Goal: Transaction & Acquisition: Purchase product/service

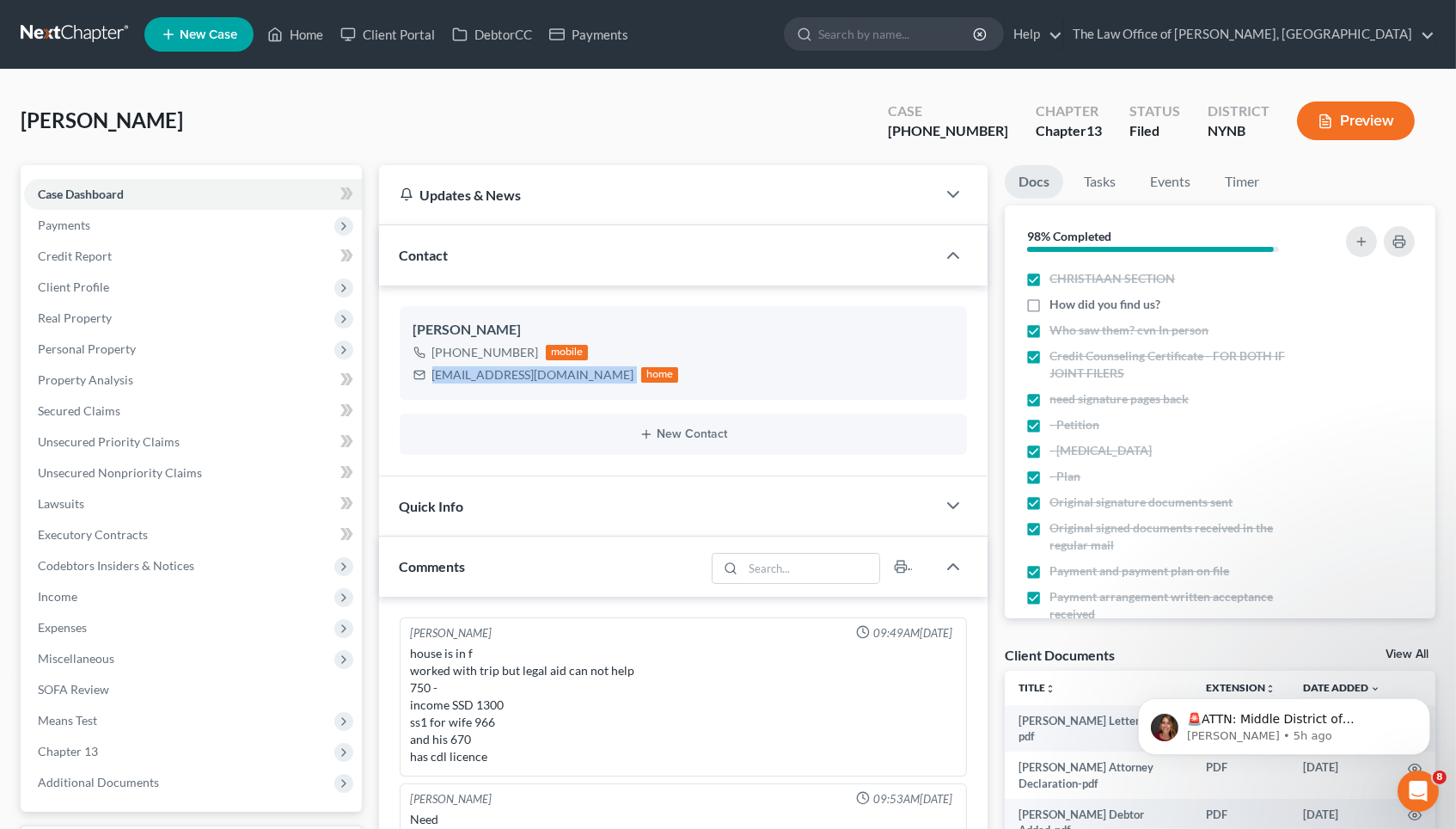
scroll to position [102, 0]
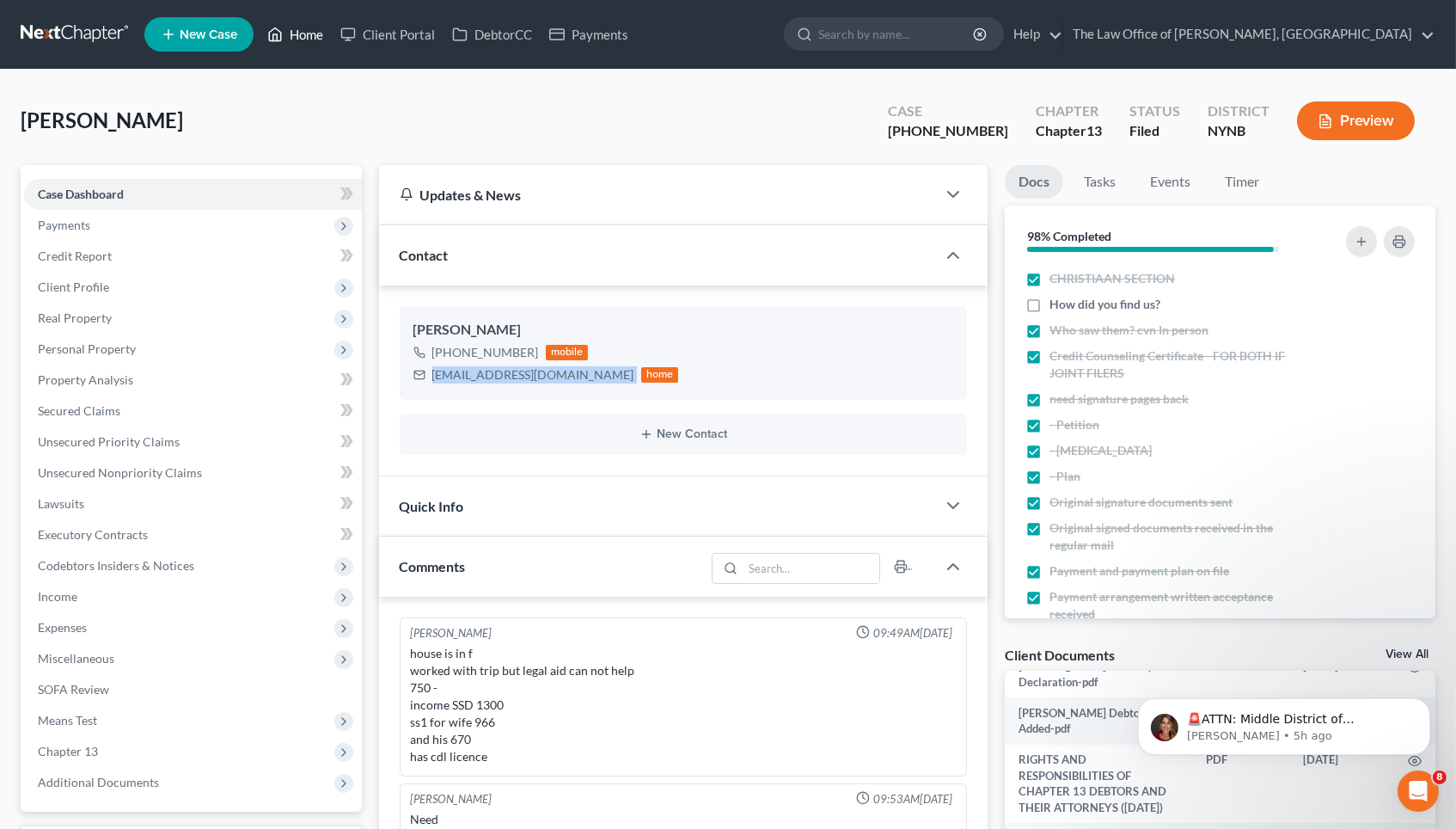
click at [312, 41] on link "Home" at bounding box center [295, 34] width 73 height 31
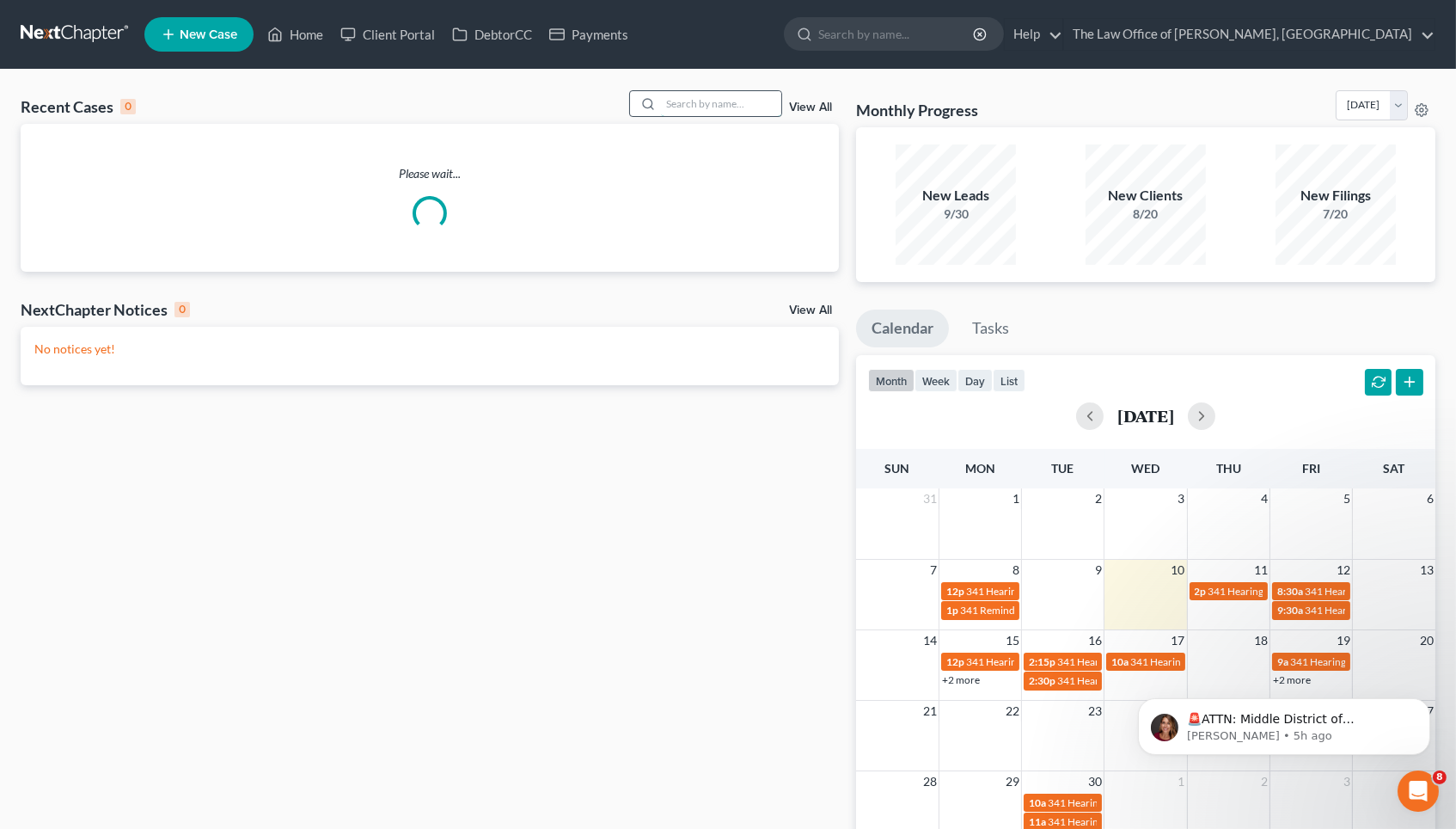
click at [730, 91] on input "search" at bounding box center [721, 103] width 120 height 25
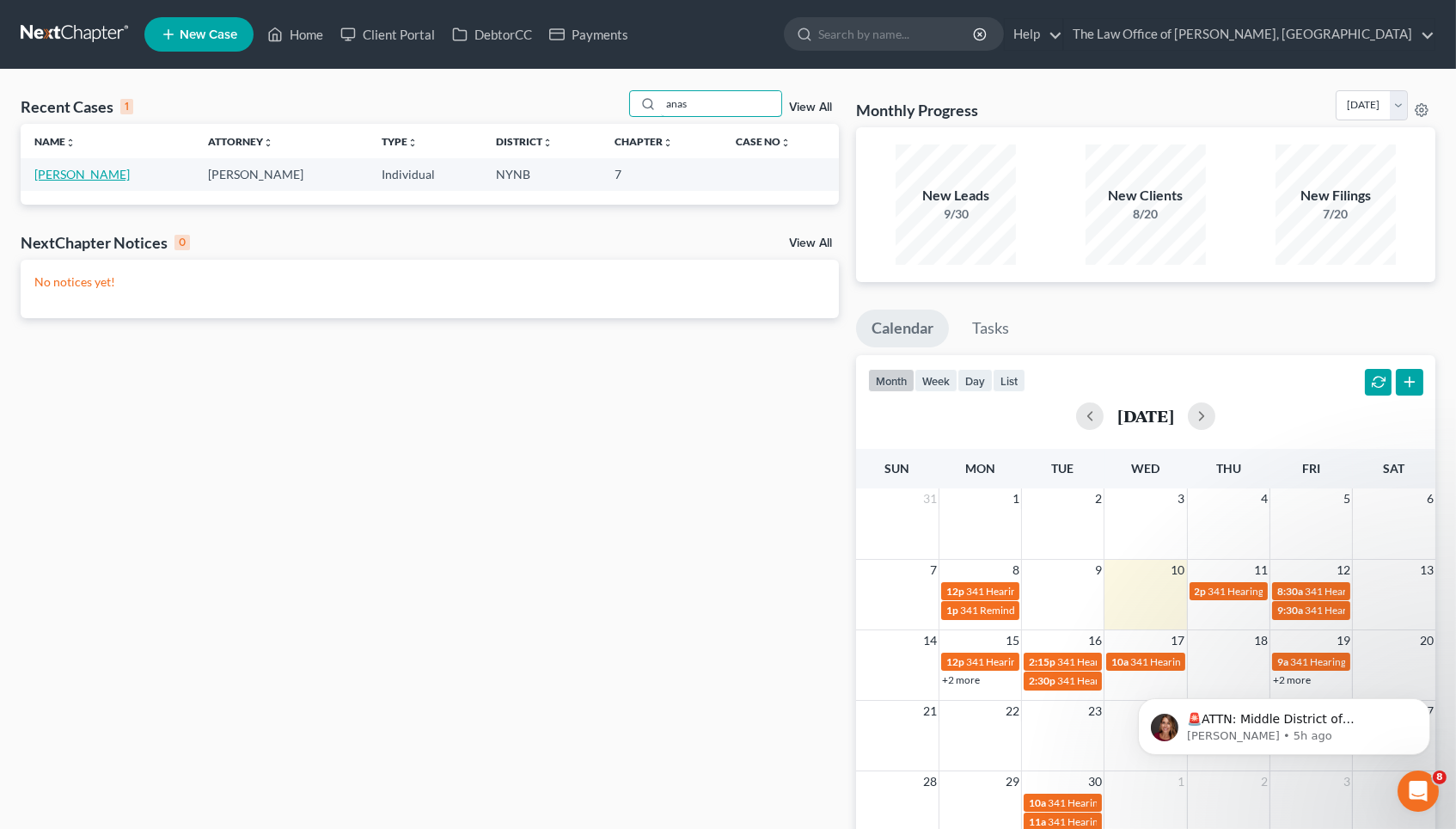
type input "anas"
click at [89, 168] on link "[PERSON_NAME]" at bounding box center [82, 174] width 96 height 15
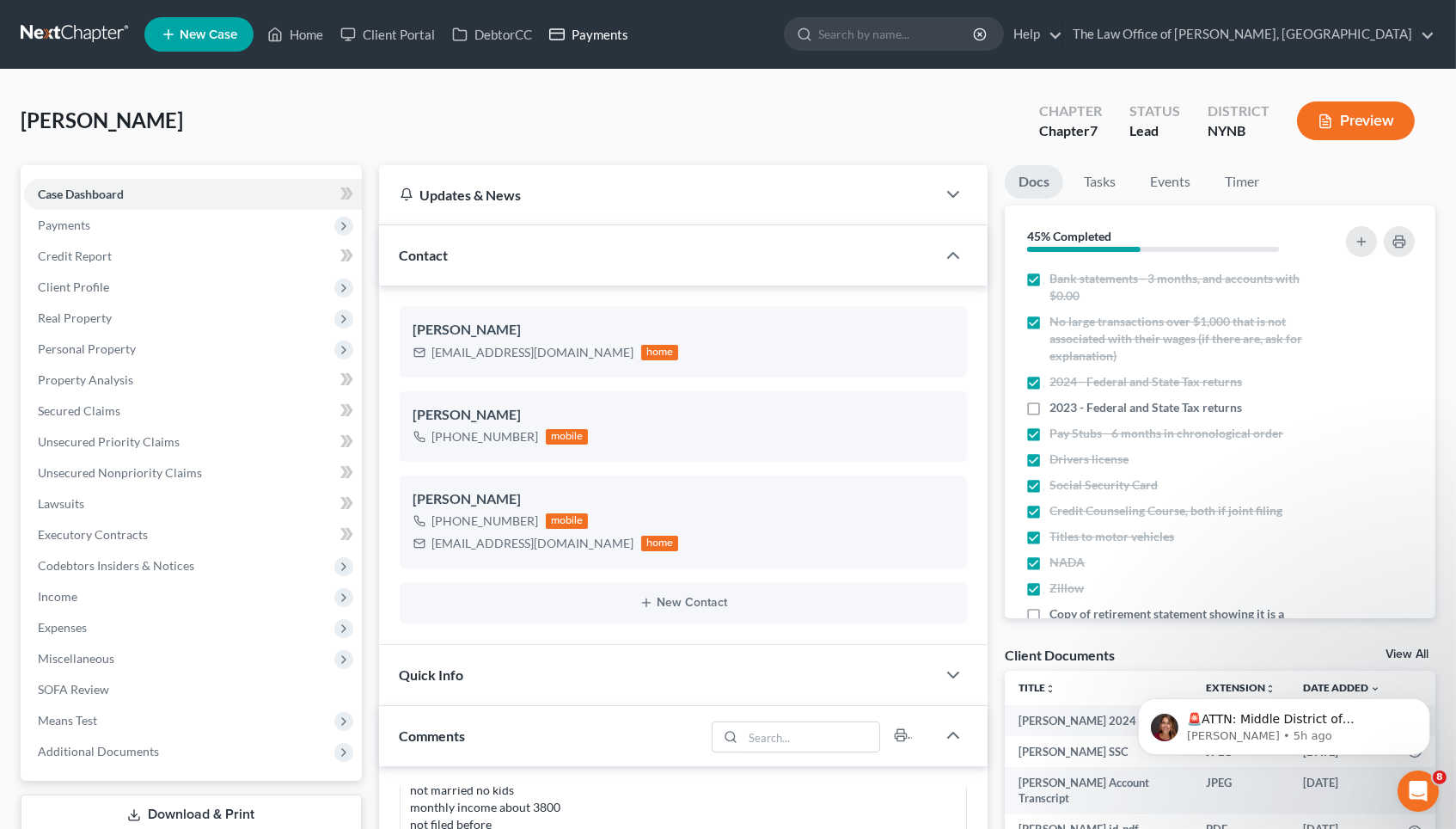
click at [607, 46] on link "Payments" at bounding box center [588, 34] width 96 height 31
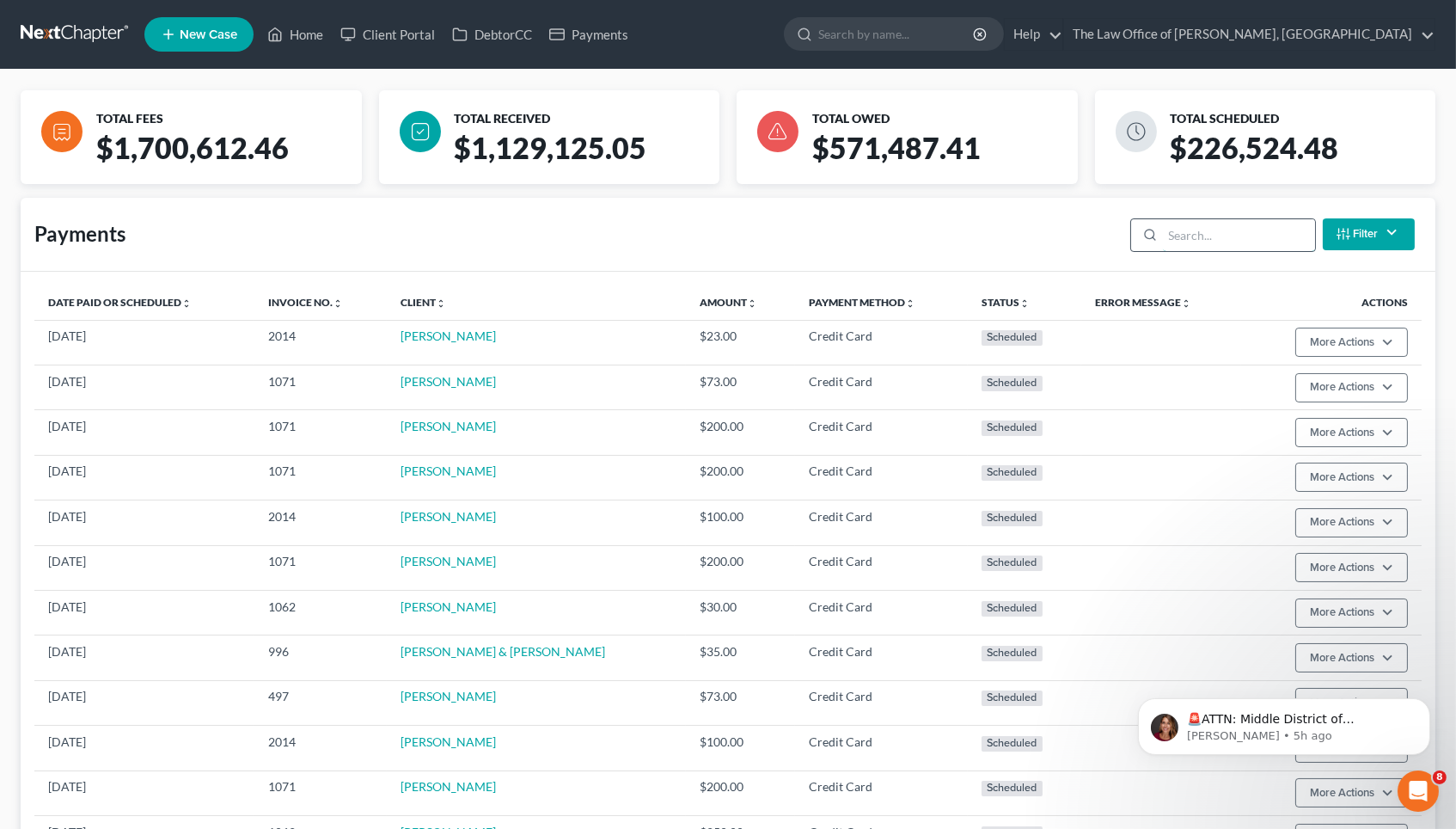
click at [1248, 223] on input "search" at bounding box center [1238, 235] width 152 height 33
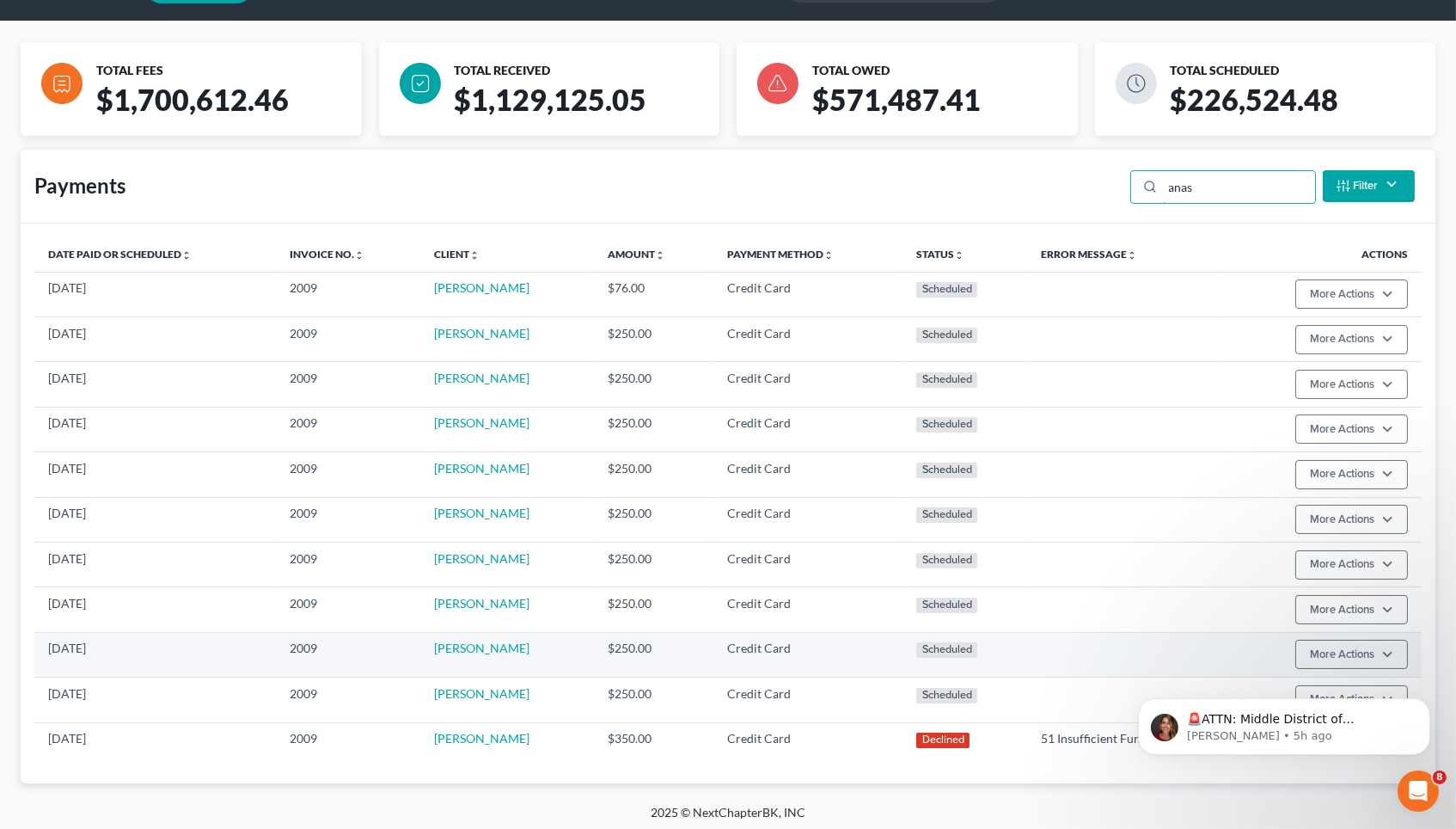
scroll to position [47, 0]
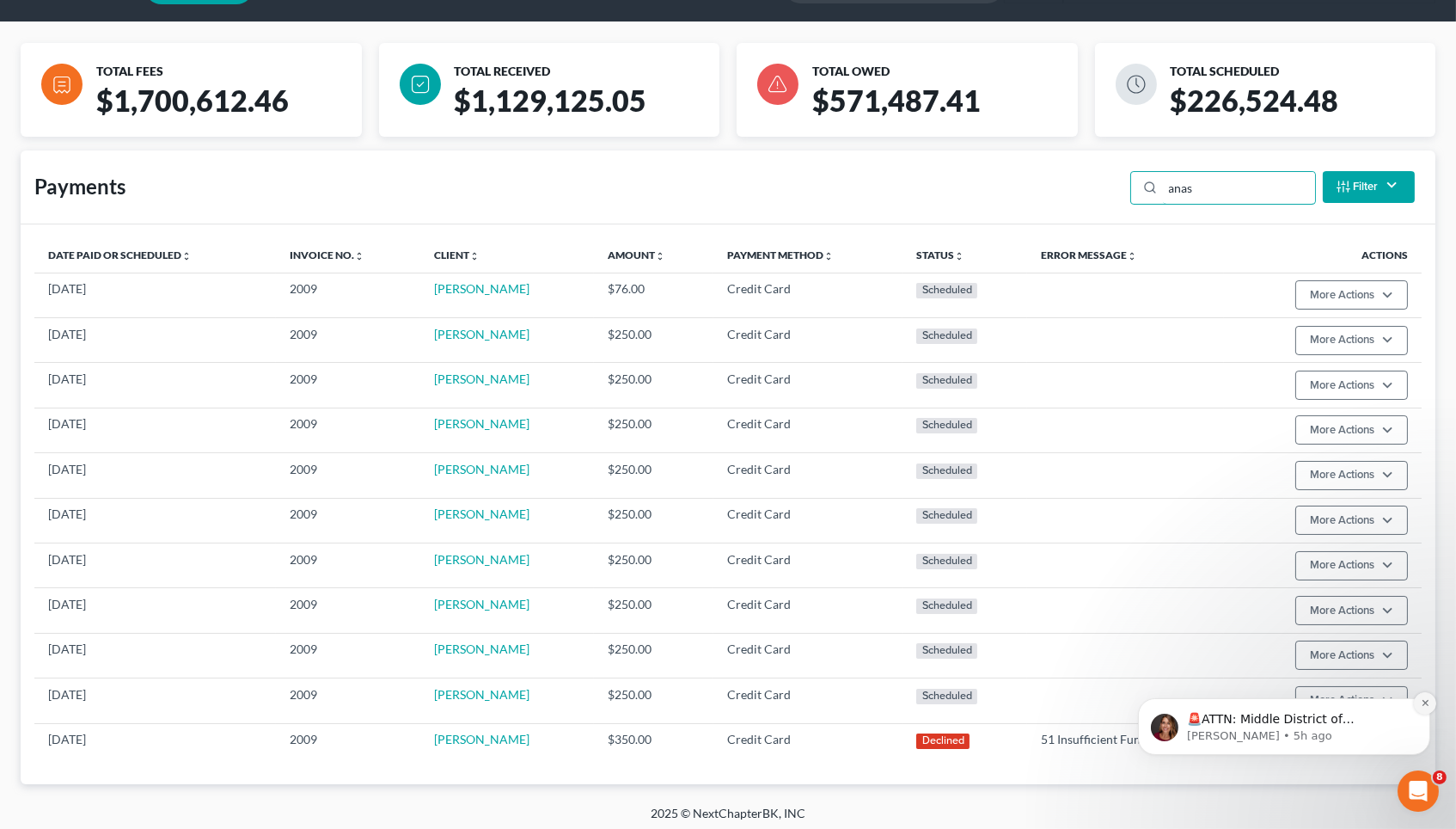
type input "anas"
click at [1423, 702] on icon "Dismiss notification" at bounding box center [1424, 701] width 9 height 9
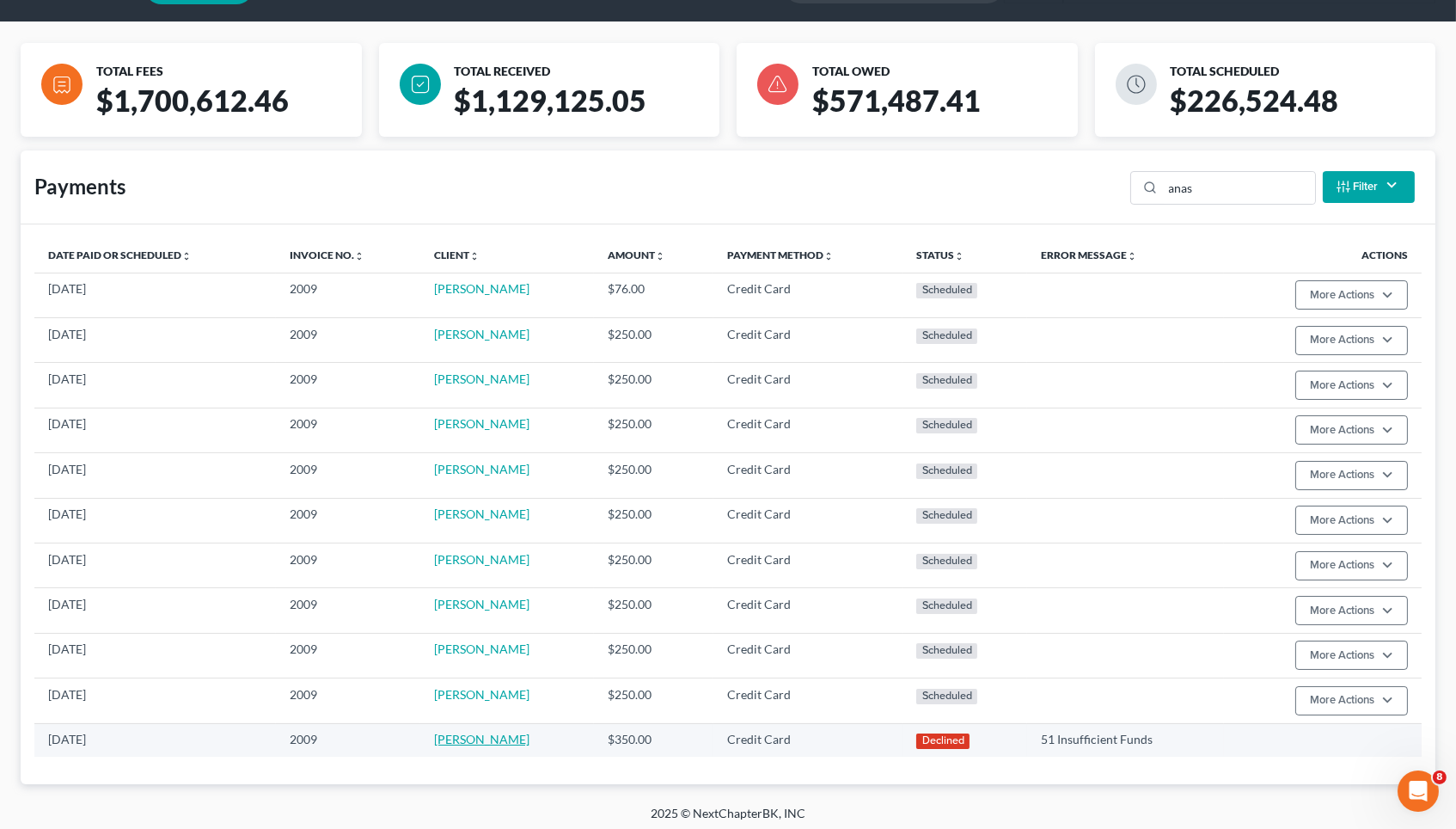
click at [459, 741] on link "[PERSON_NAME]" at bounding box center [482, 738] width 96 height 15
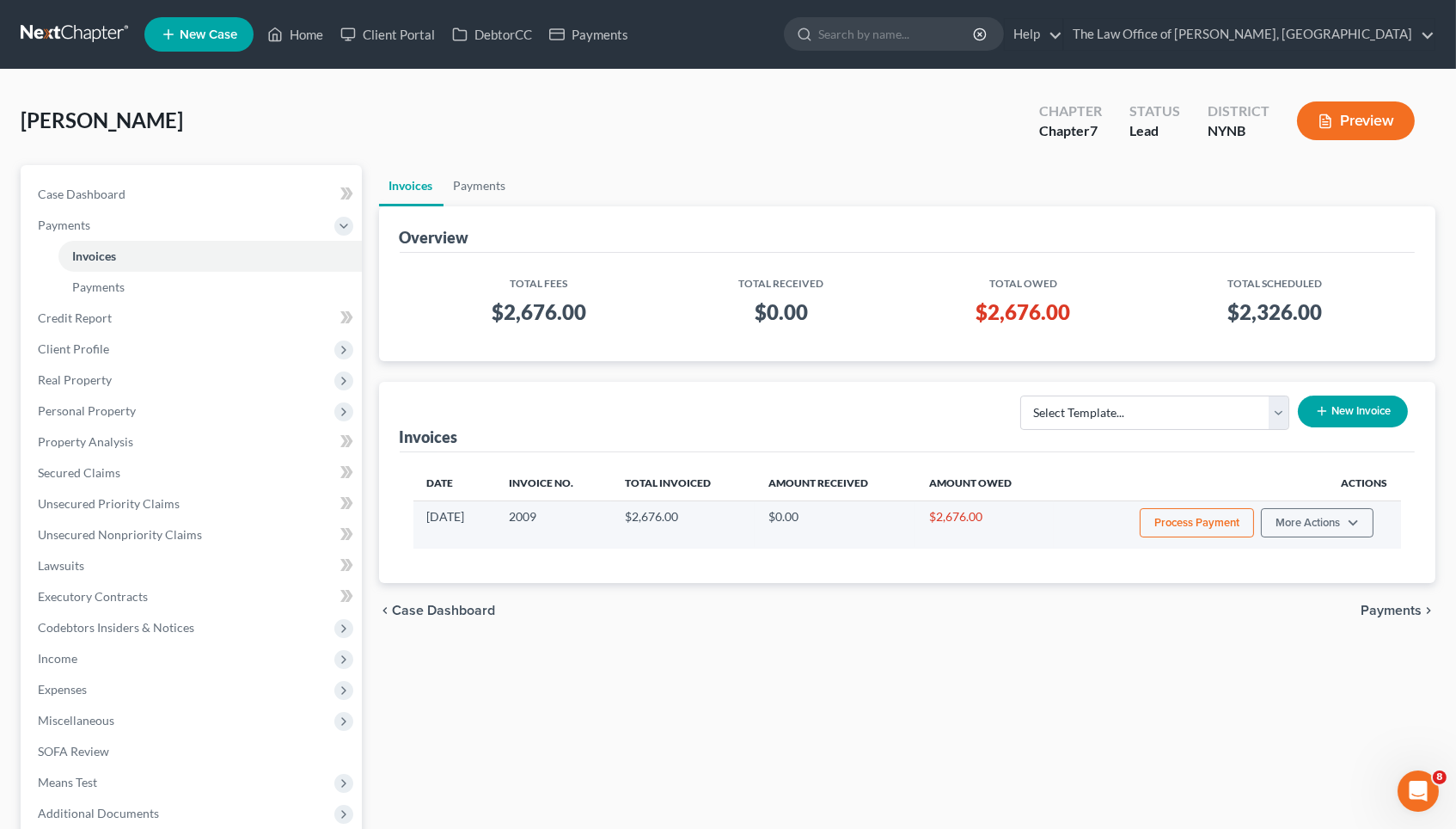
click at [1226, 519] on button "Process Payment" at bounding box center [1196, 522] width 114 height 29
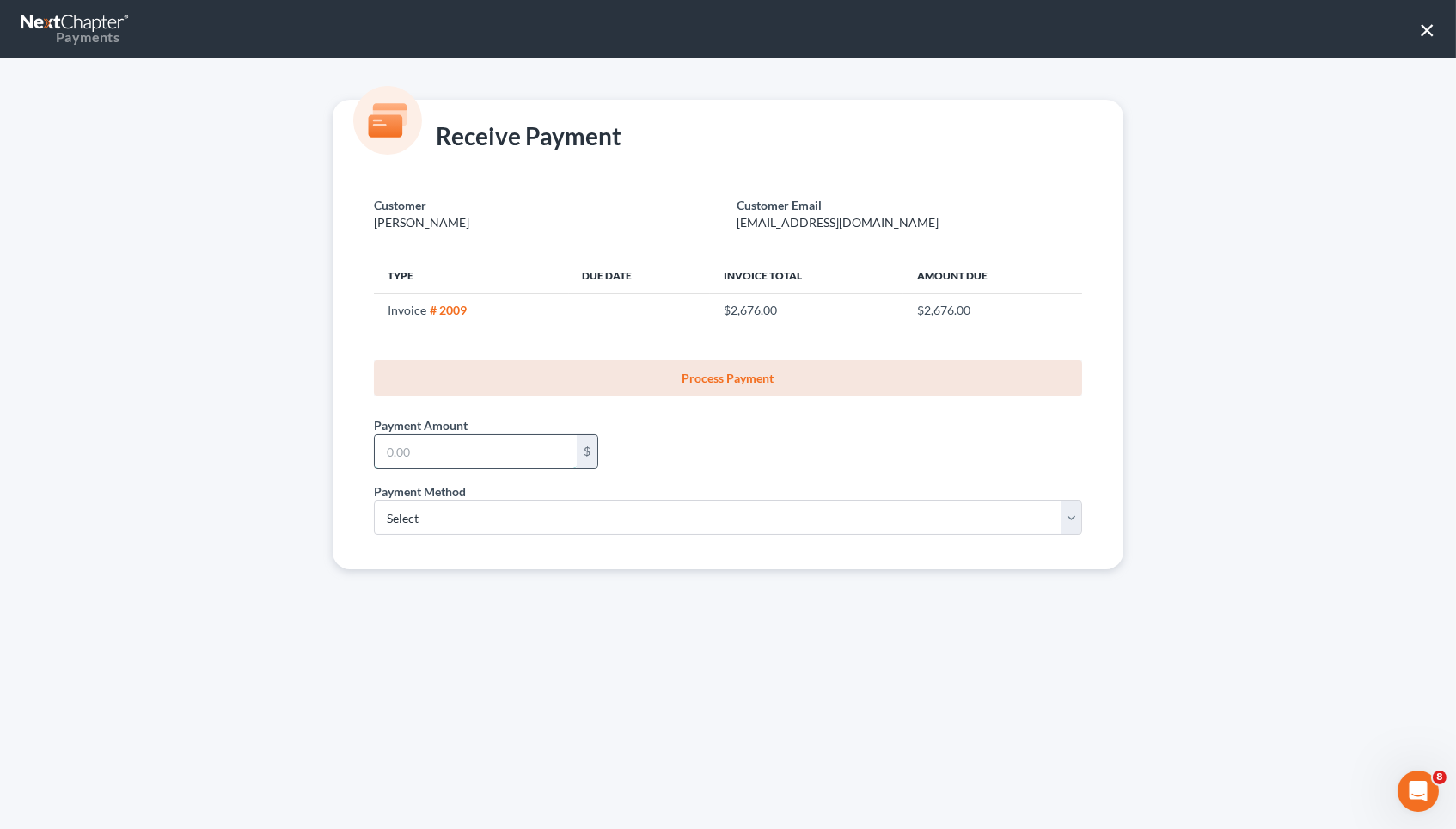
click at [531, 447] on input "text" at bounding box center [475, 450] width 202 height 33
type input "350"
select select "1"
select select "35"
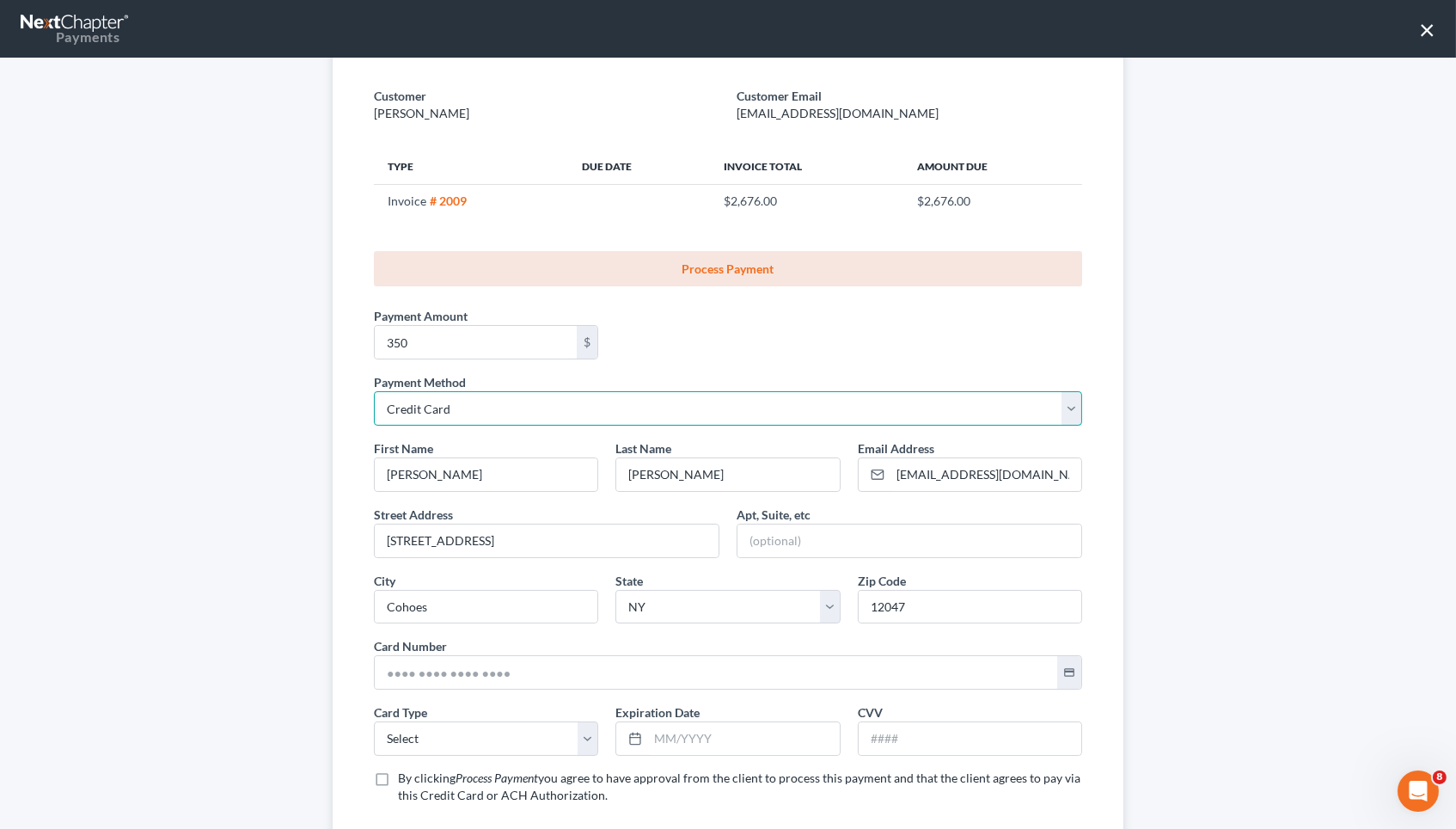
scroll to position [147, 0]
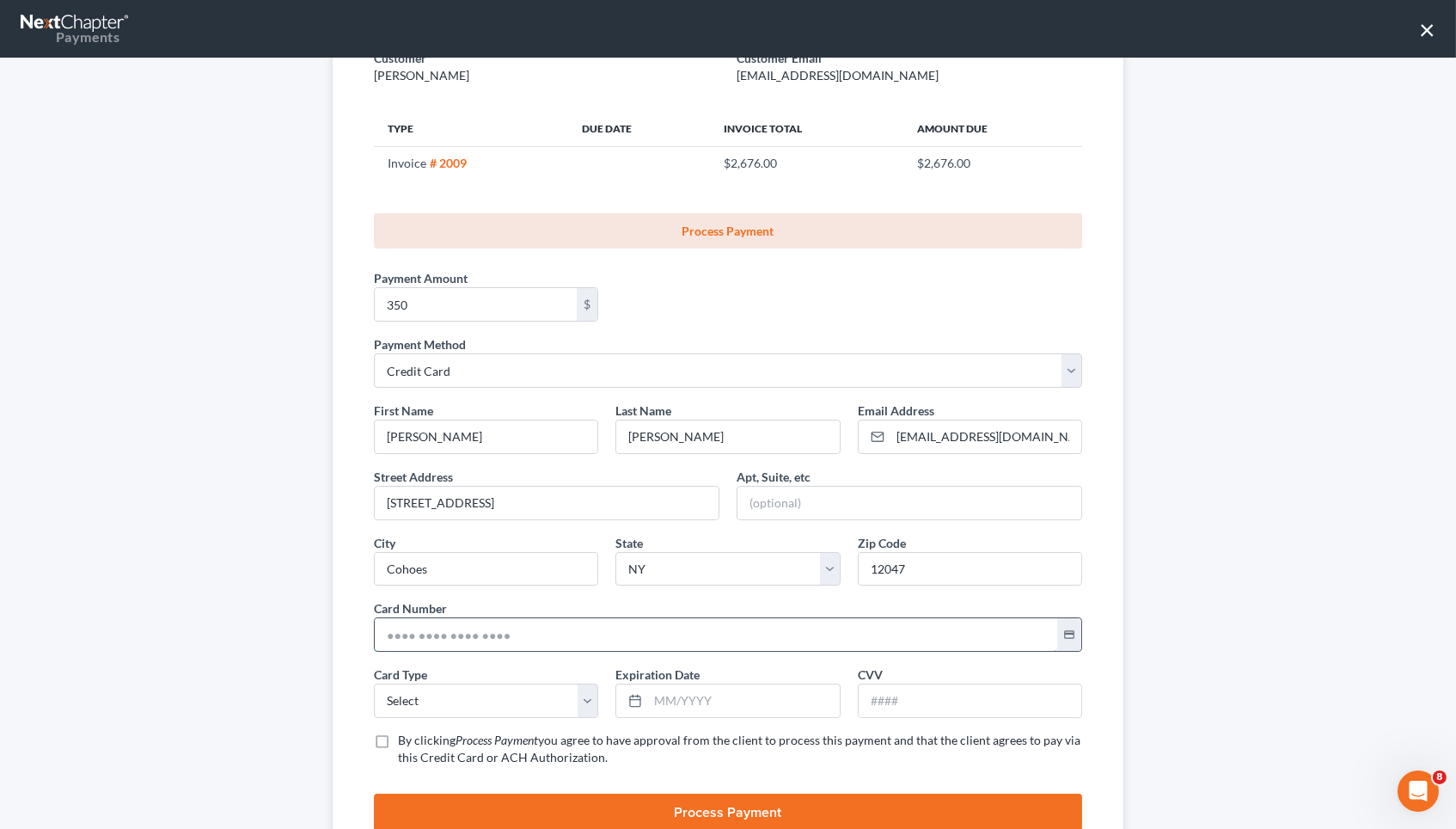
click at [442, 627] on input "text" at bounding box center [715, 634] width 682 height 33
paste input "[CREDIT_CARD_NUMBER]"
type input "[CREDIT_CARD_NUMBER]"
select select "0"
click at [691, 684] on input "text" at bounding box center [743, 700] width 191 height 33
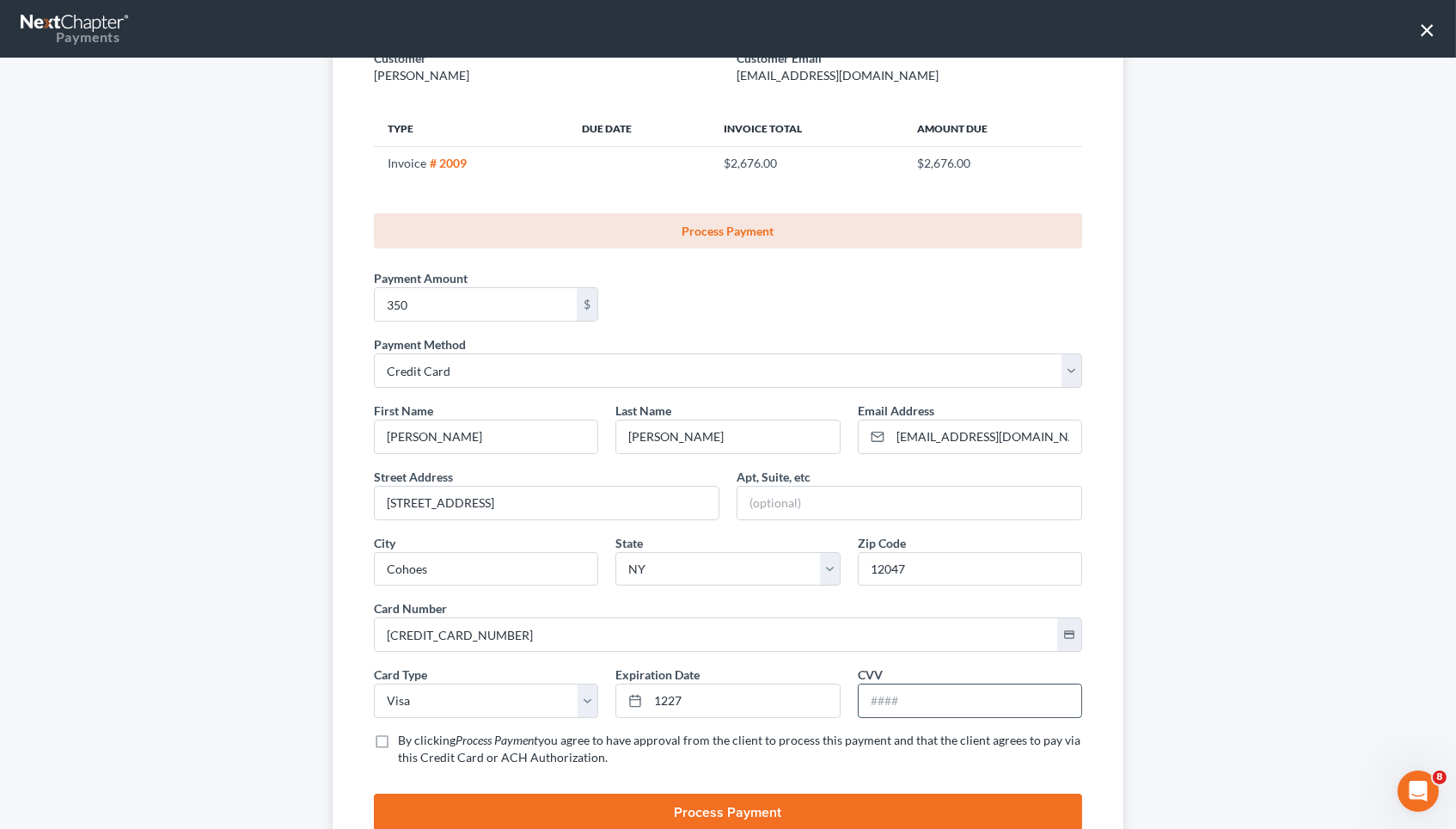
click at [912, 692] on input "text" at bounding box center [970, 700] width 223 height 33
click at [711, 698] on input "1227" at bounding box center [743, 700] width 191 height 33
type input "1"
type input "12/2027"
click at [896, 693] on input "text" at bounding box center [970, 700] width 223 height 33
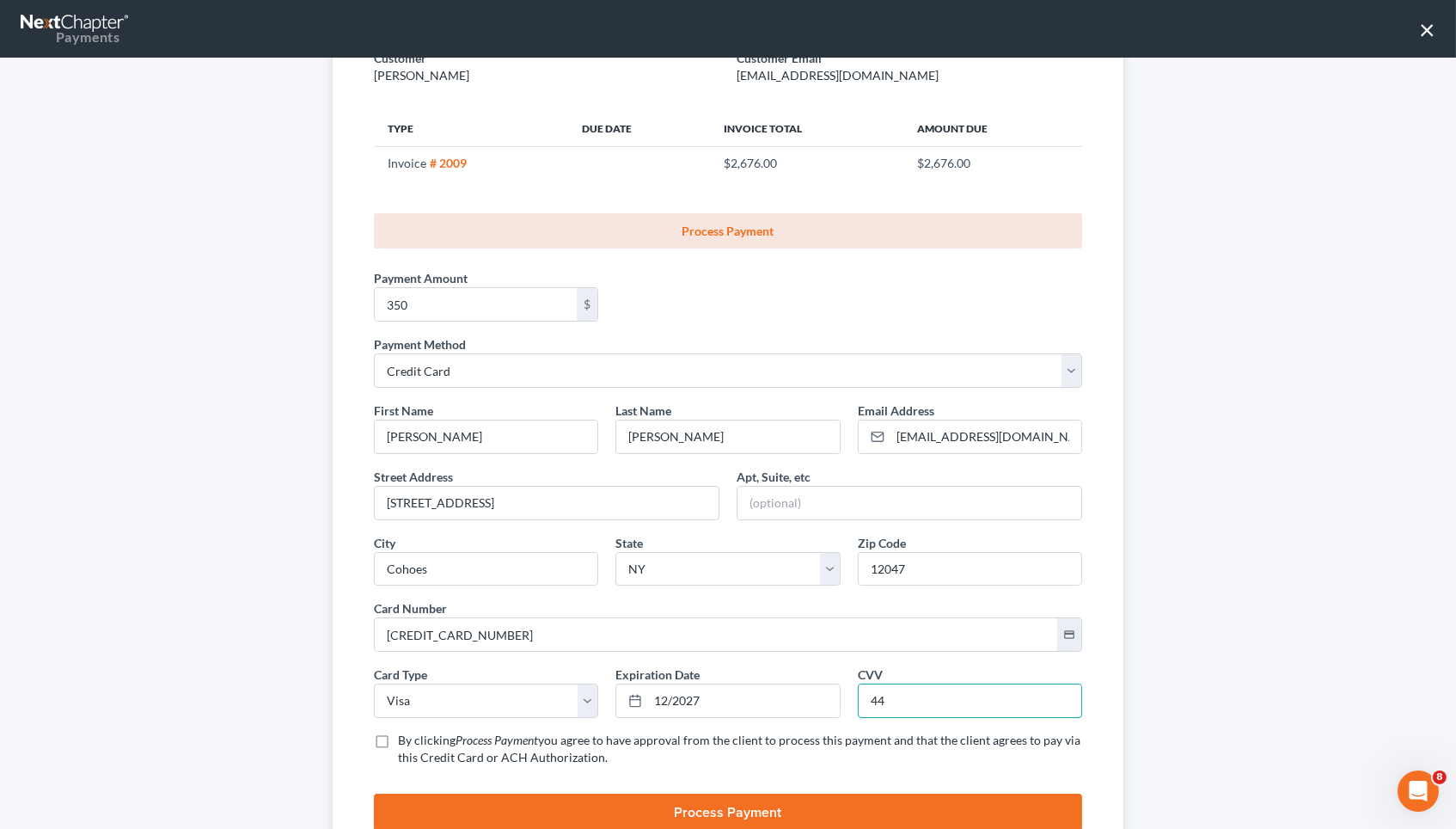
type input "4"
type input "557"
click at [788, 732] on span "you agree to have approval from the client to process this payment and that the…" at bounding box center [738, 748] width 682 height 32
click at [416, 731] on input "By clicking Process Payment you agree to have approval from the client to proce…" at bounding box center [409, 736] width 11 height 11
checkbox input "true"
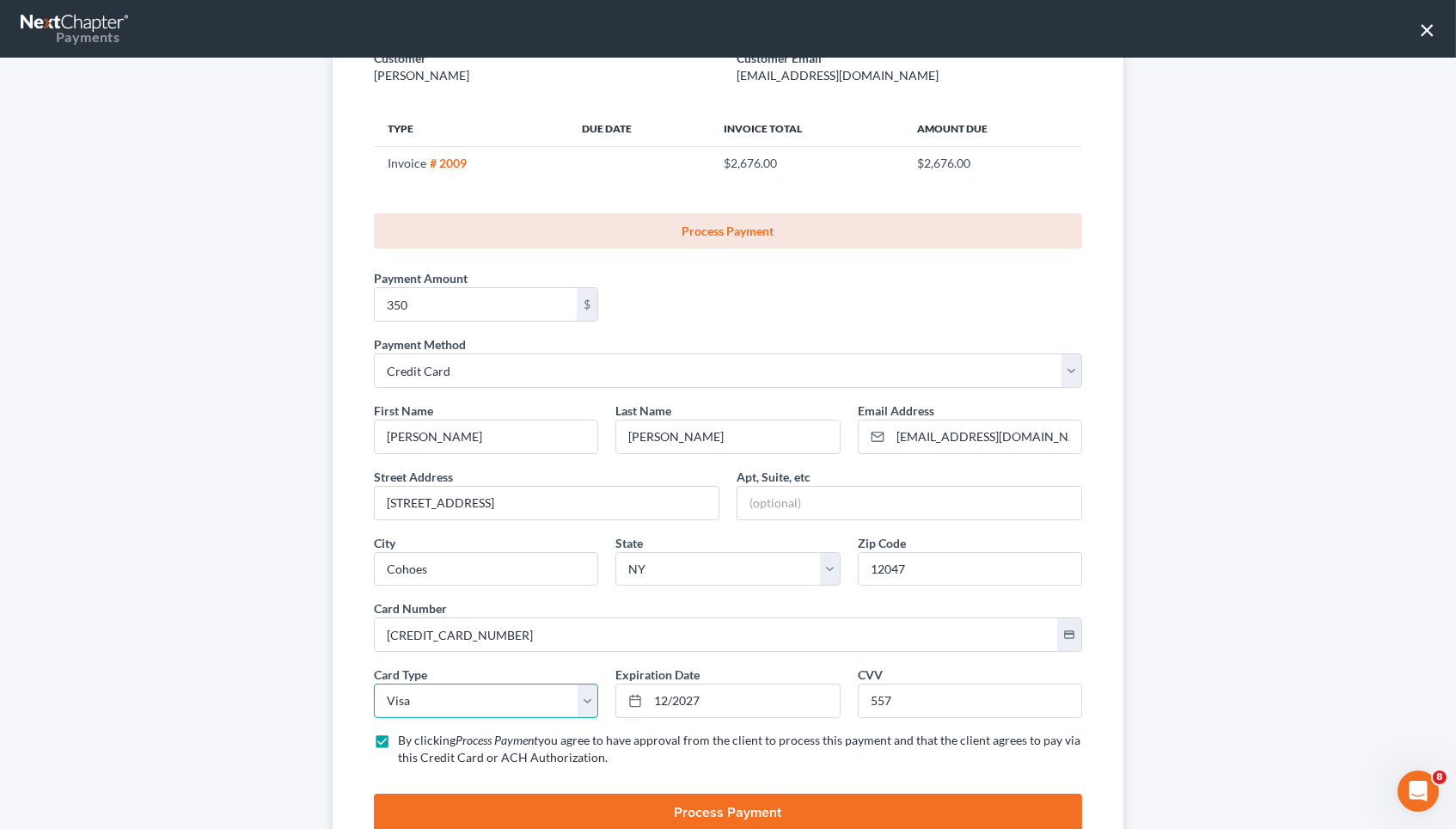
select select "1"
click at [910, 692] on input "557" at bounding box center [970, 700] width 223 height 33
click at [764, 732] on span "you agree to have approval from the client to process this payment and that the…" at bounding box center [738, 748] width 682 height 32
click at [416, 731] on input "By clicking Process Payment you agree to have approval from the client to proce…" at bounding box center [409, 736] width 11 height 11
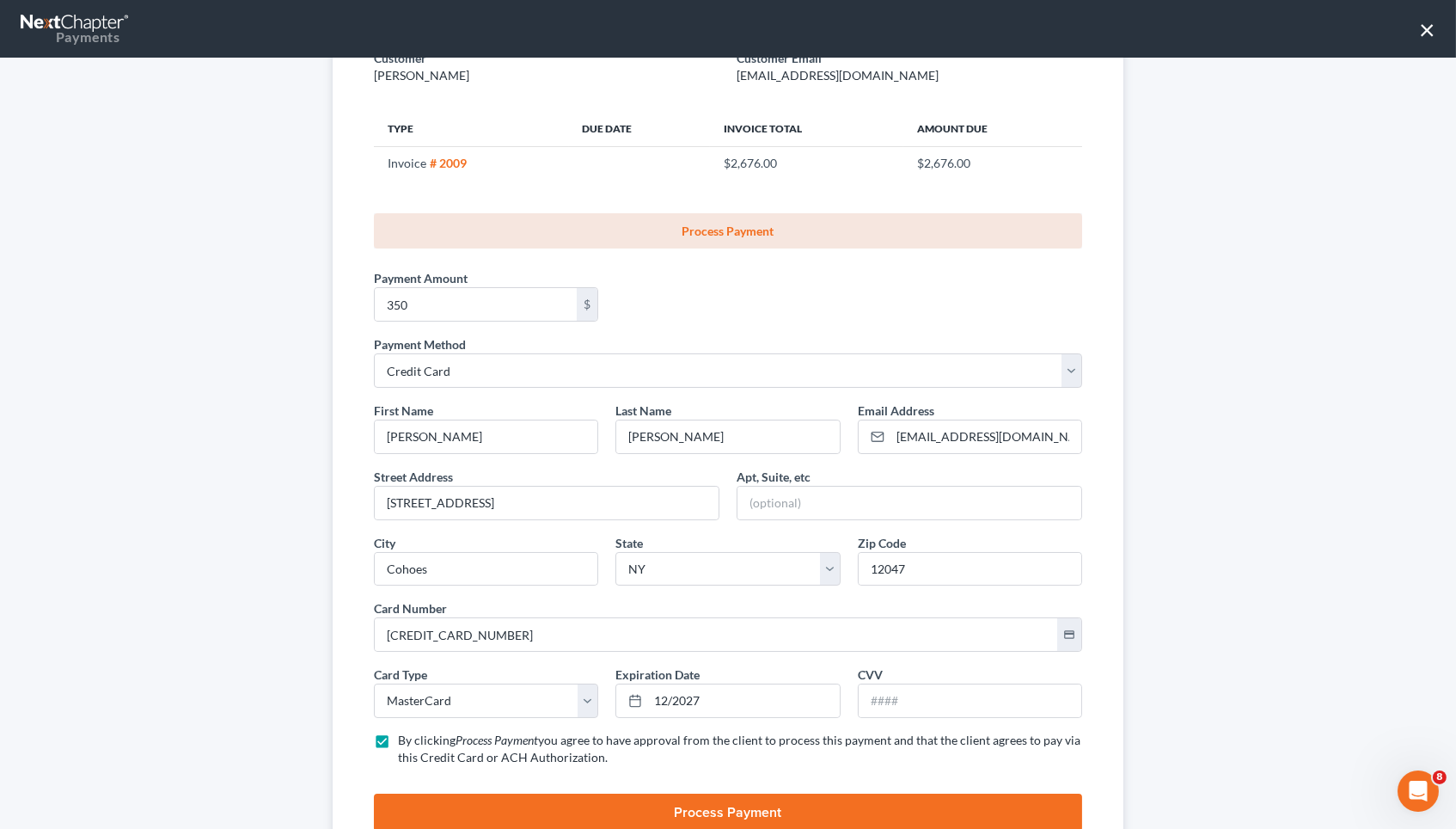
checkbox input "false"
select select "3"
type input "5449 272600 39154"
select select
type input "5449 2726 0039 154"
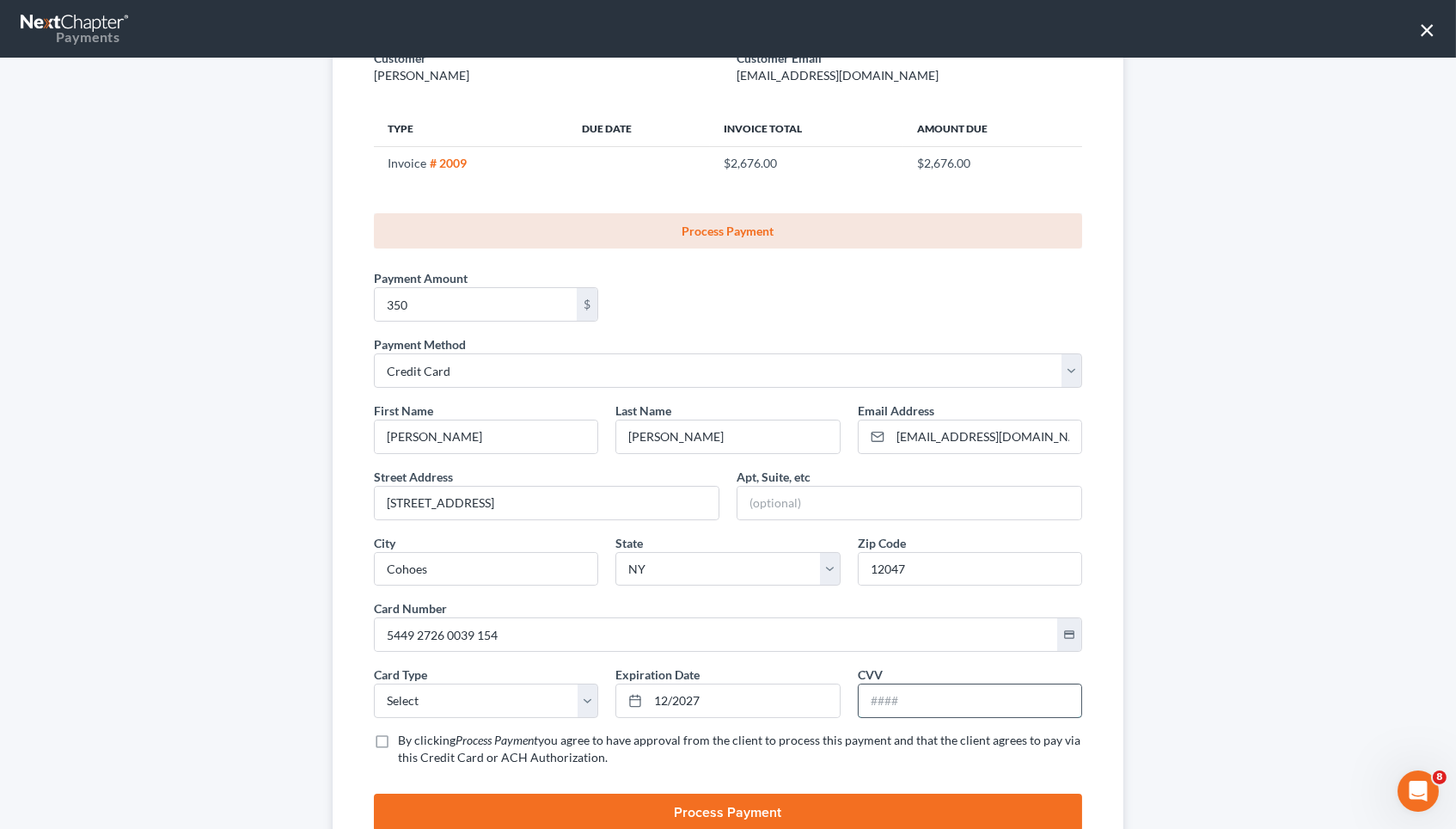
click at [935, 687] on input "text" at bounding box center [970, 700] width 223 height 33
type input "557"
click at [695, 738] on label "By clicking Process Payment you agree to have approval from the client to proce…" at bounding box center [739, 748] width 684 height 34
click at [416, 738] on input "By clicking Process Payment you agree to have approval from the client to proce…" at bounding box center [409, 736] width 11 height 11
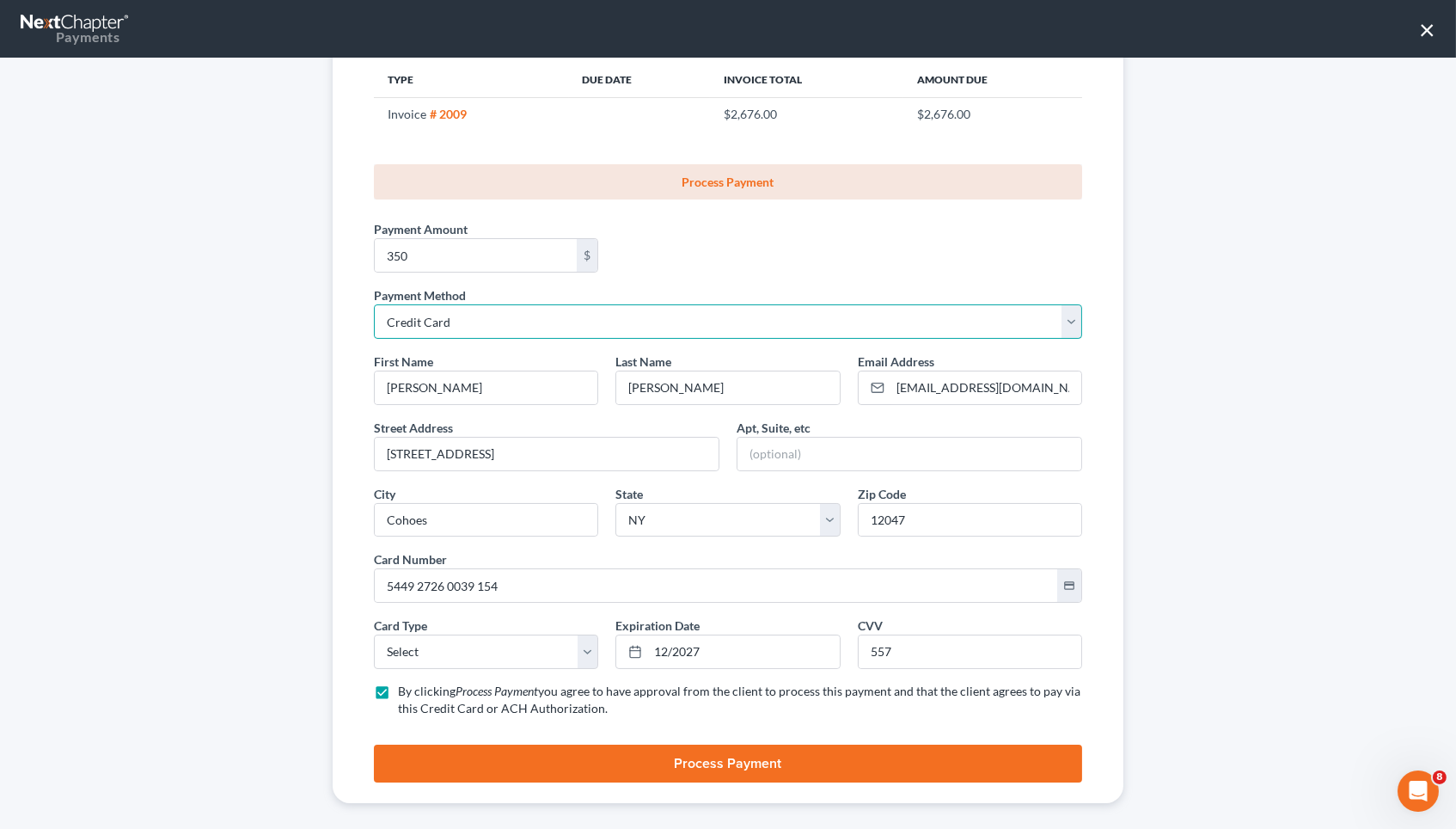
scroll to position [194, 0]
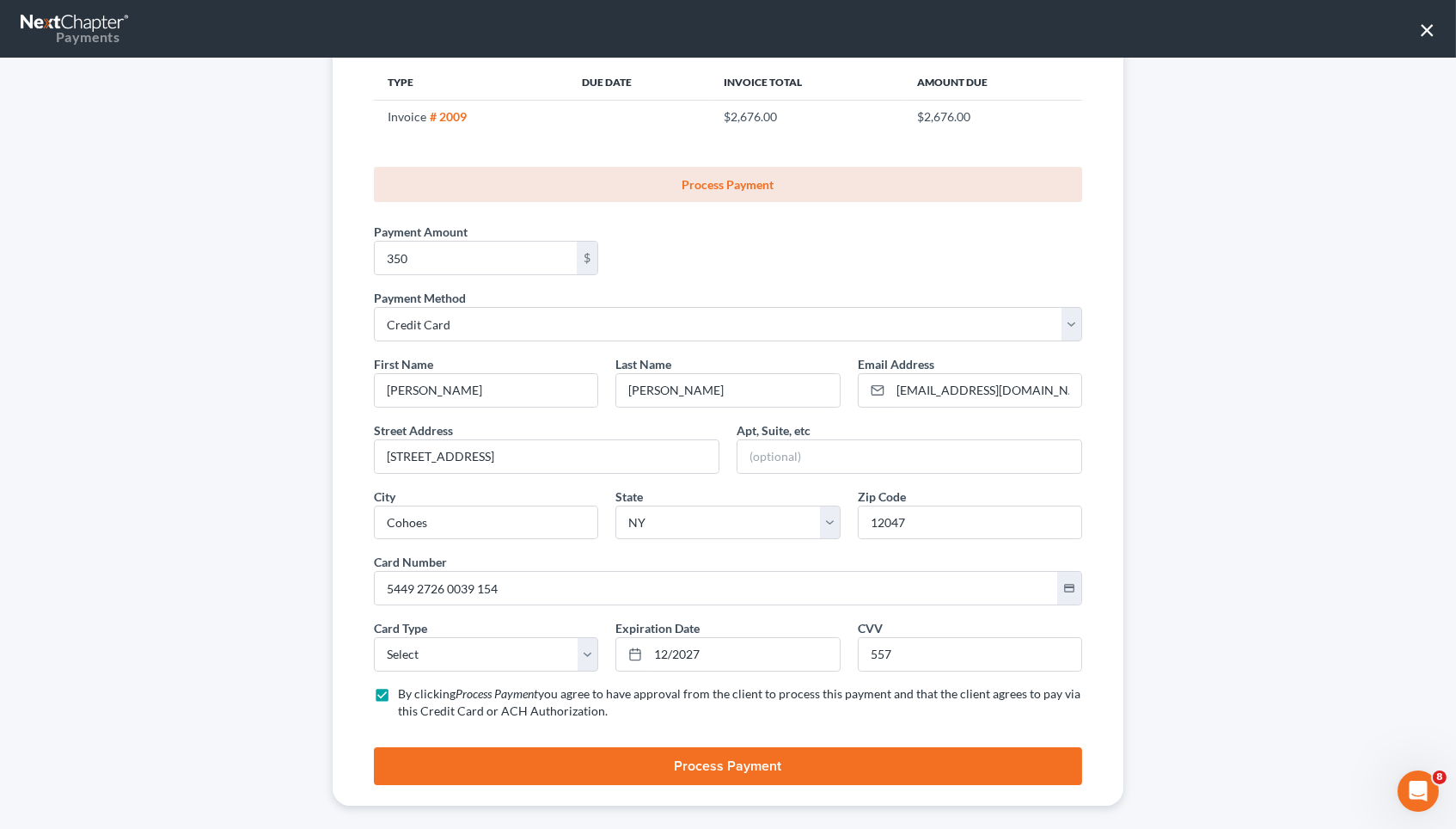
click at [675, 691] on label "By clicking Process Payment you agree to have approval from the client to proce…" at bounding box center [739, 702] width 684 height 34
click at [416, 691] on input "By clicking Process Payment you agree to have approval from the client to proce…" at bounding box center [409, 690] width 11 height 11
click at [673, 686] on span "you agree to have approval from the client to process this payment and that the…" at bounding box center [738, 702] width 682 height 32
click at [416, 685] on input "By clicking Process Payment you agree to have approval from the client to proce…" at bounding box center [409, 690] width 11 height 11
checkbox input "true"
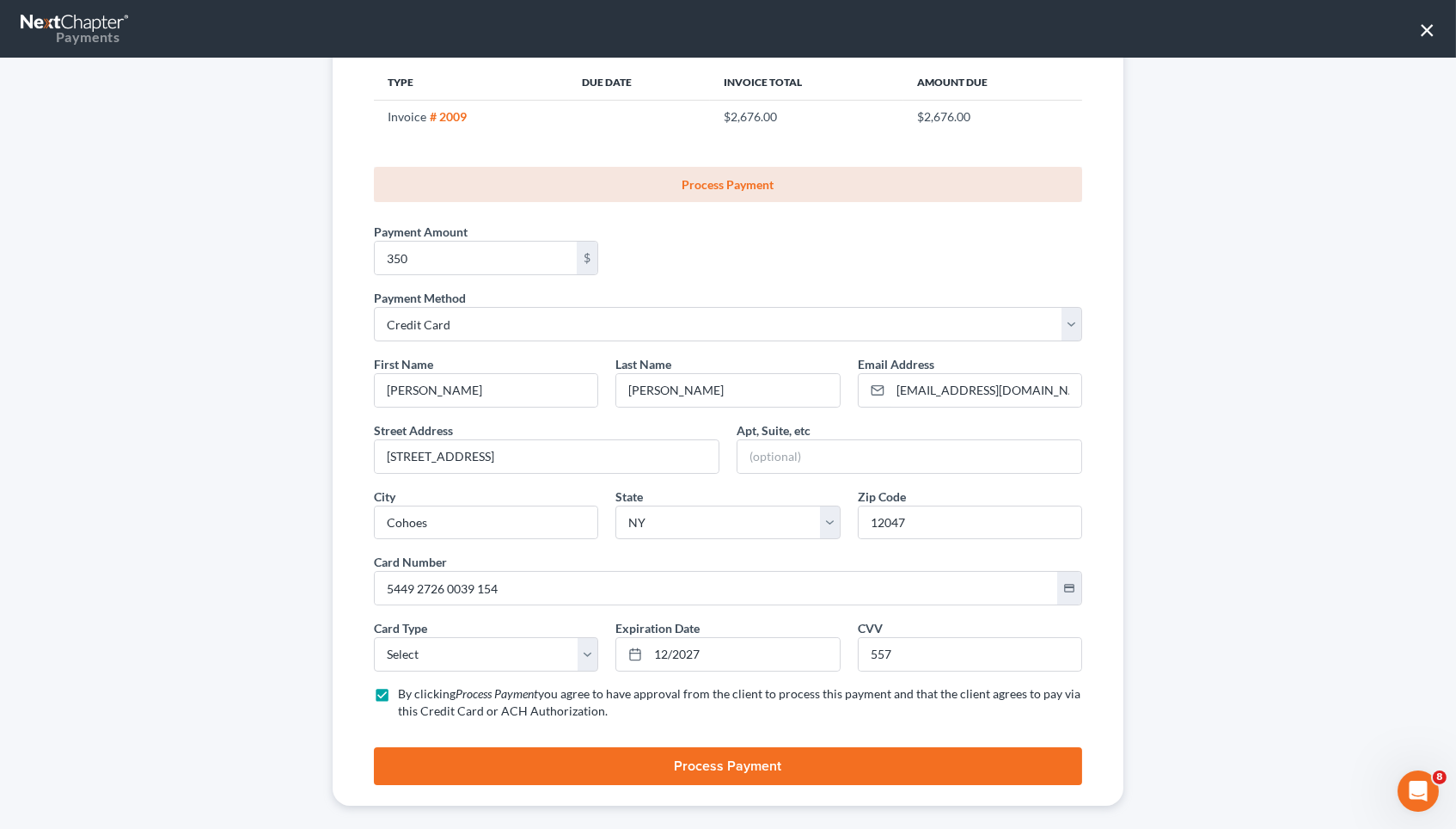
click at [686, 747] on button "Process Payment" at bounding box center [727, 766] width 708 height 38
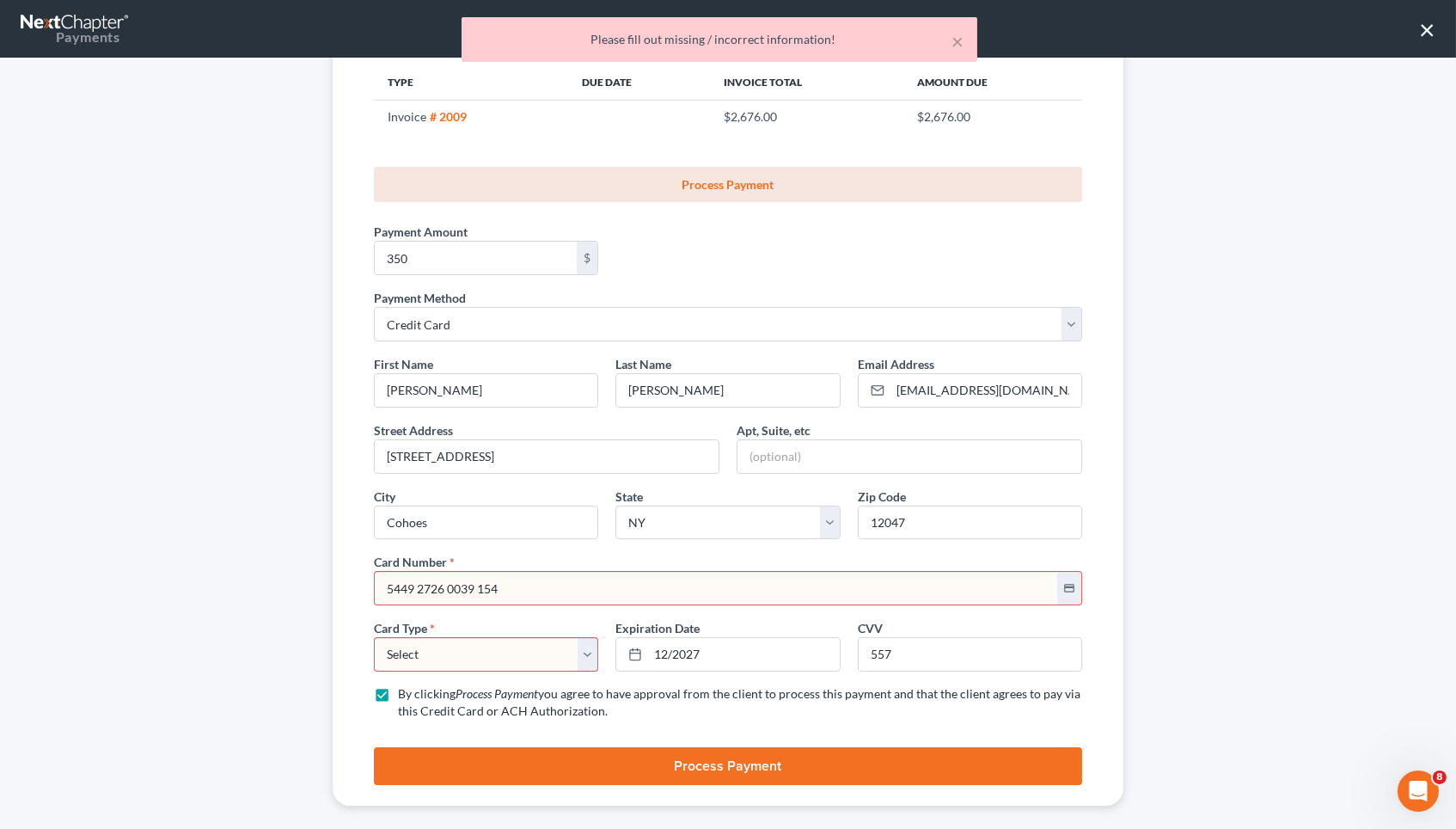
select select "0"
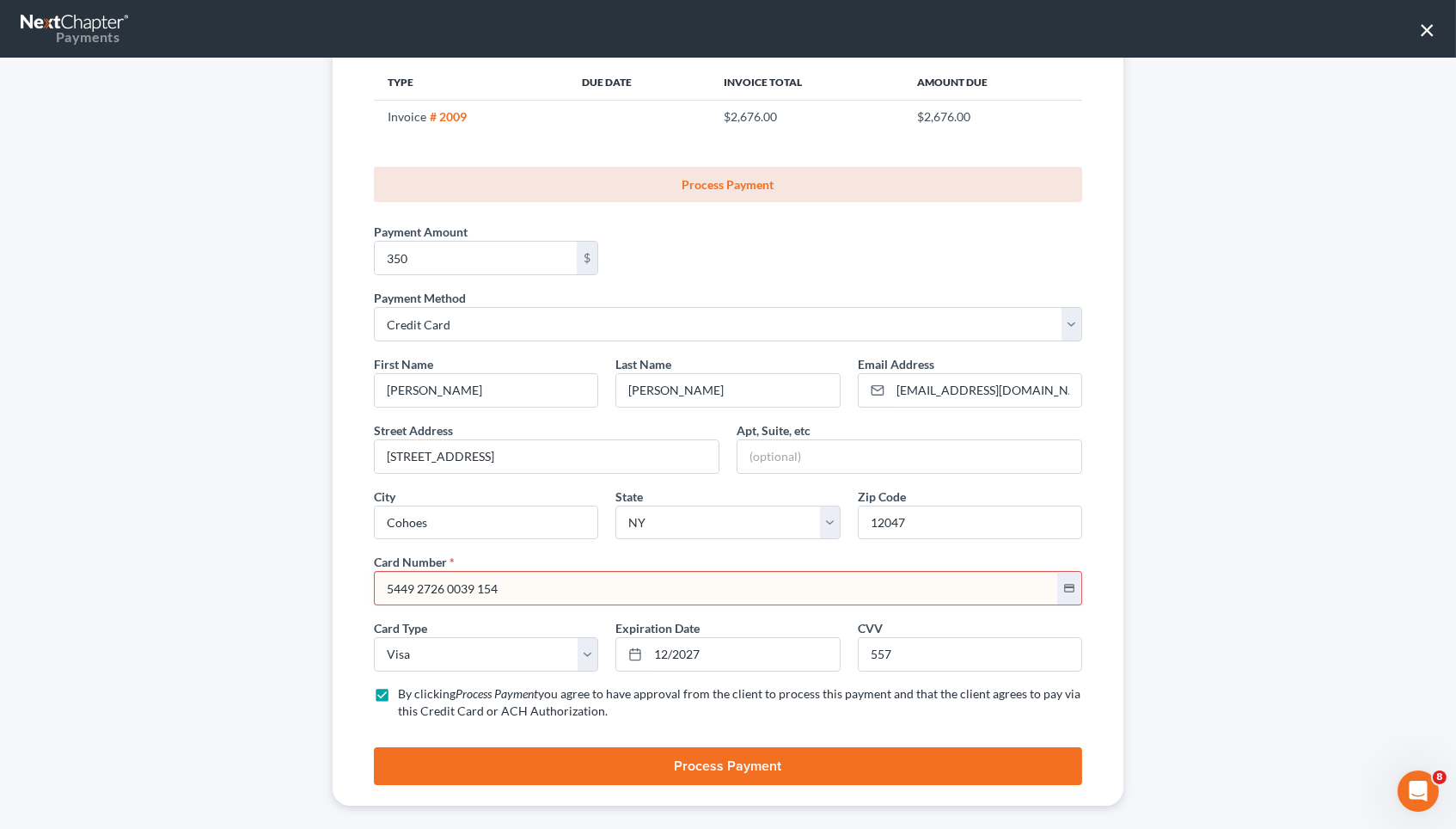
click at [510, 580] on input "5449 2726 0039 154" at bounding box center [715, 587] width 682 height 33
paste input "7"
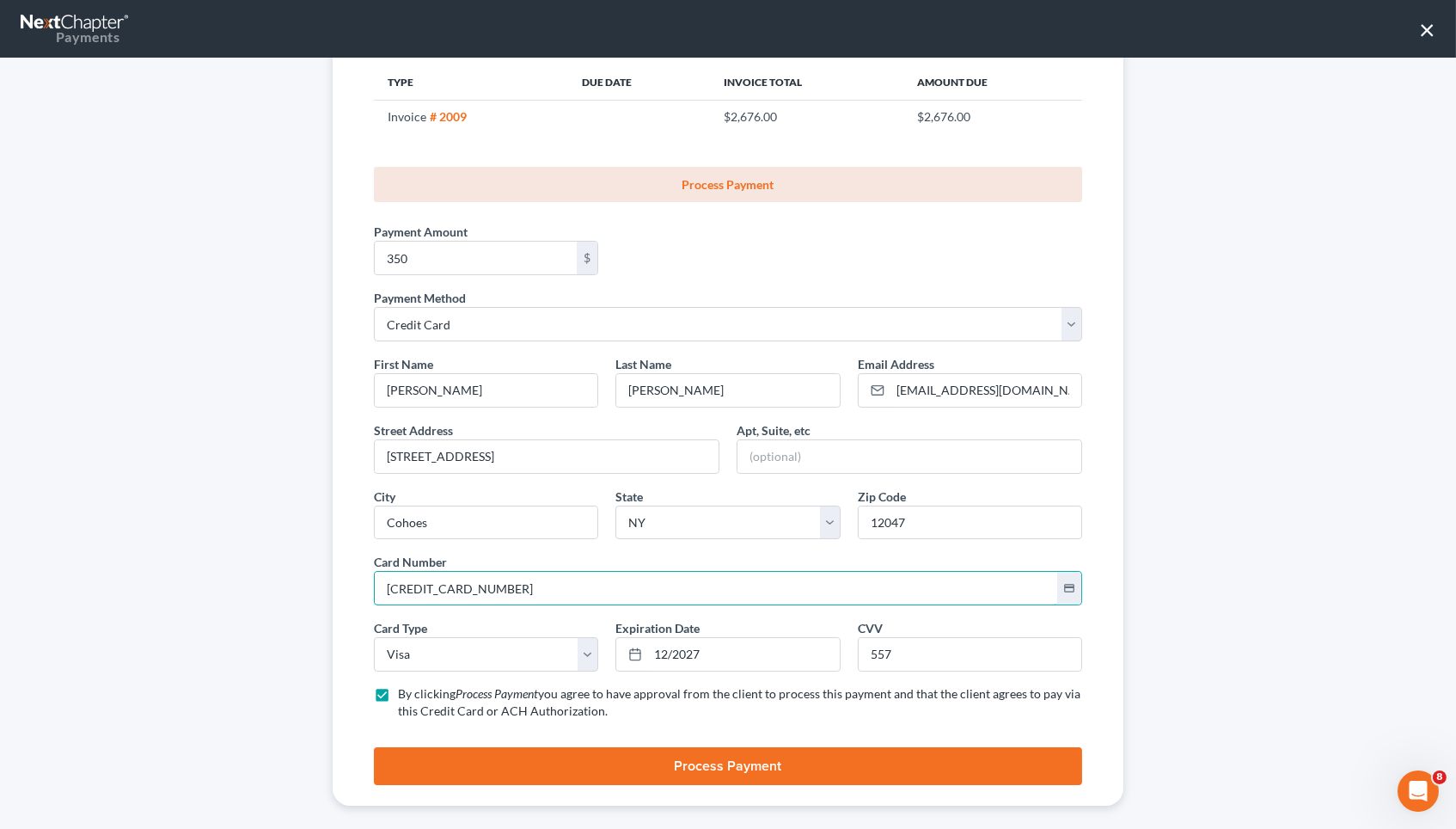
type input "[CREDIT_CARD_NUMBER]"
click at [465, 603] on div "First Name * Anastasia Last Name * Reilly Email Address * anareilly18@aol.com S…" at bounding box center [728, 543] width 725 height 379
click at [592, 748] on button "Process Payment" at bounding box center [727, 766] width 708 height 38
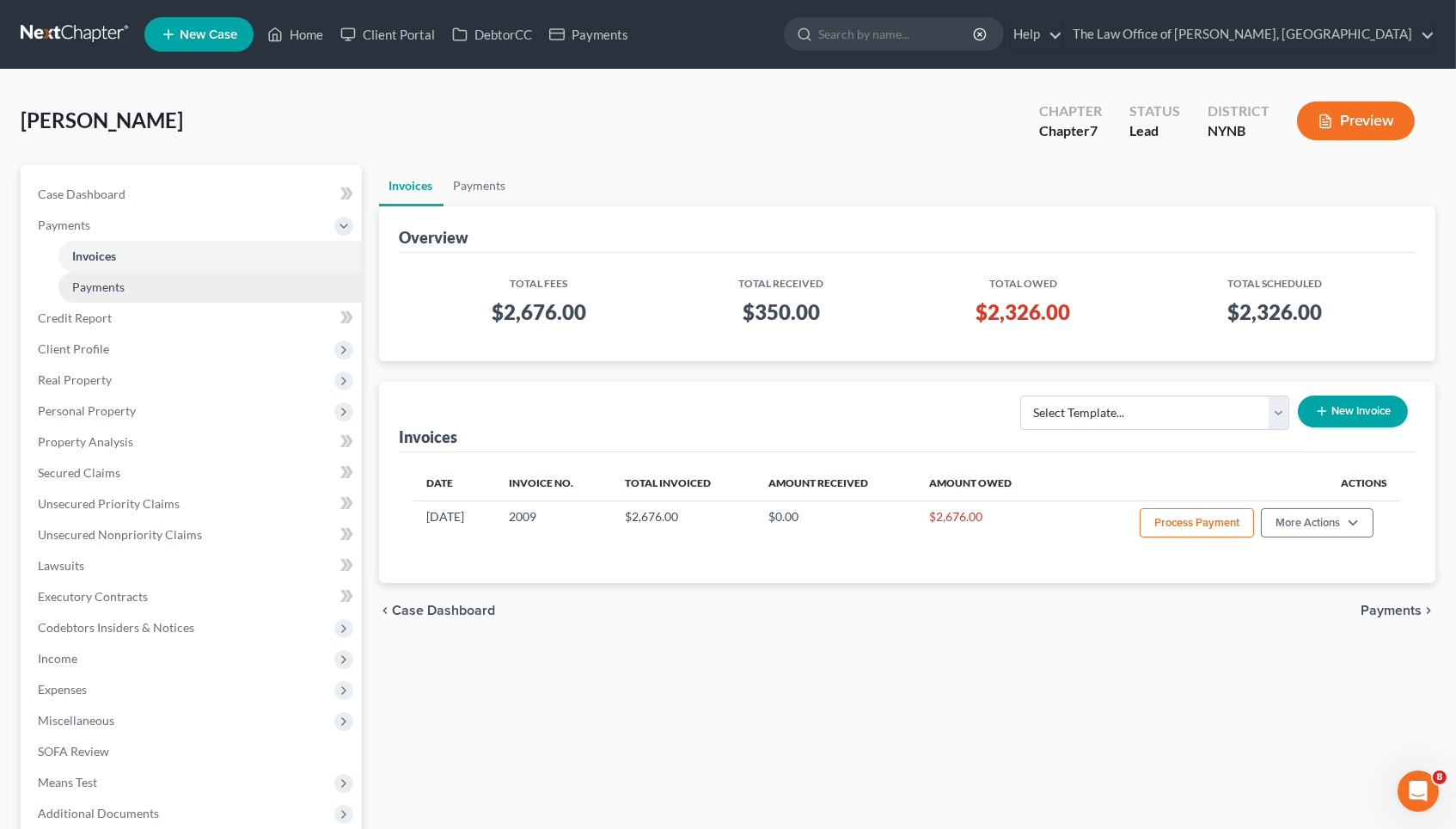
click at [312, 272] on link "Payments" at bounding box center [211, 287] width 304 height 31
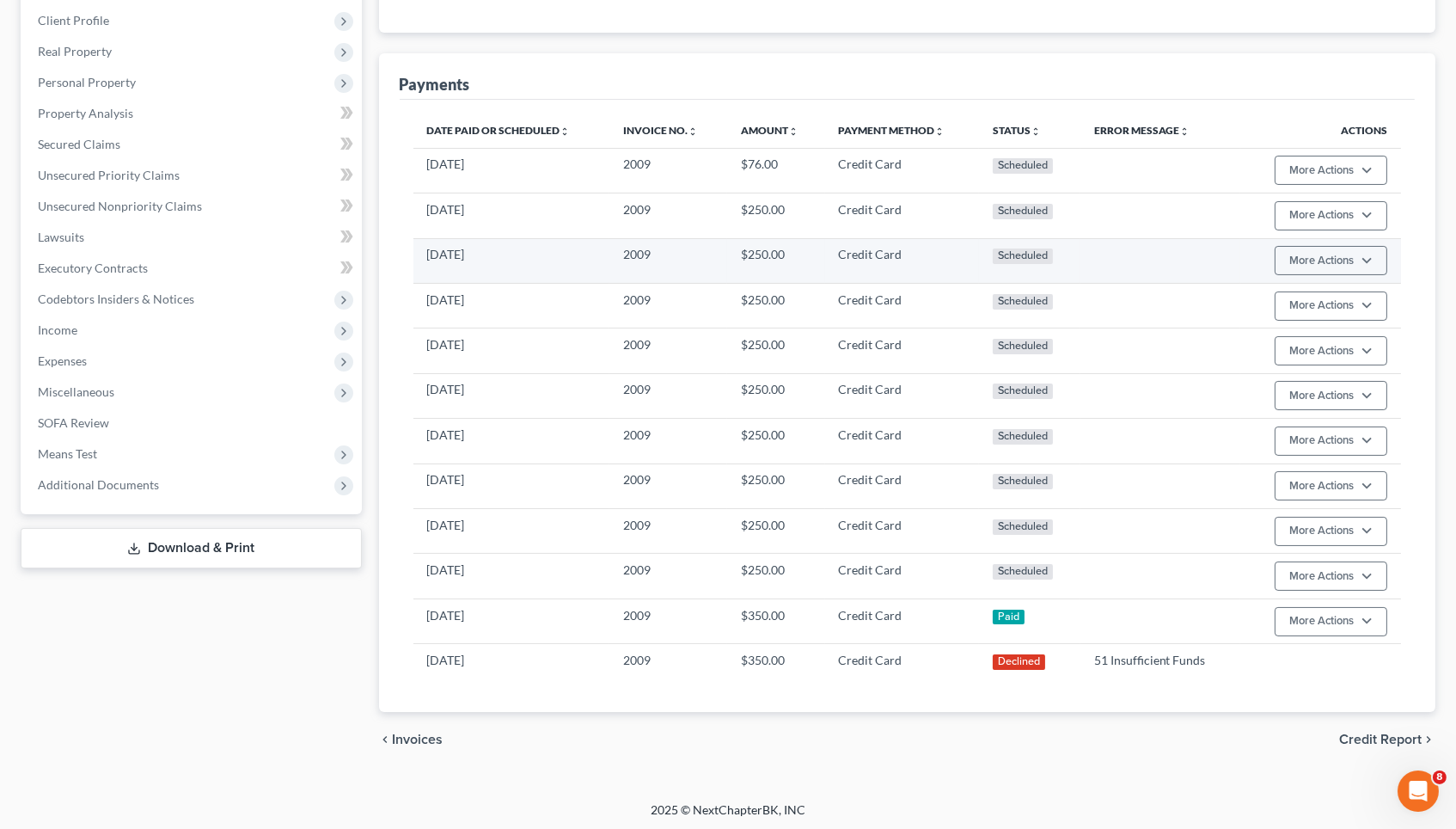
scroll to position [328, 0]
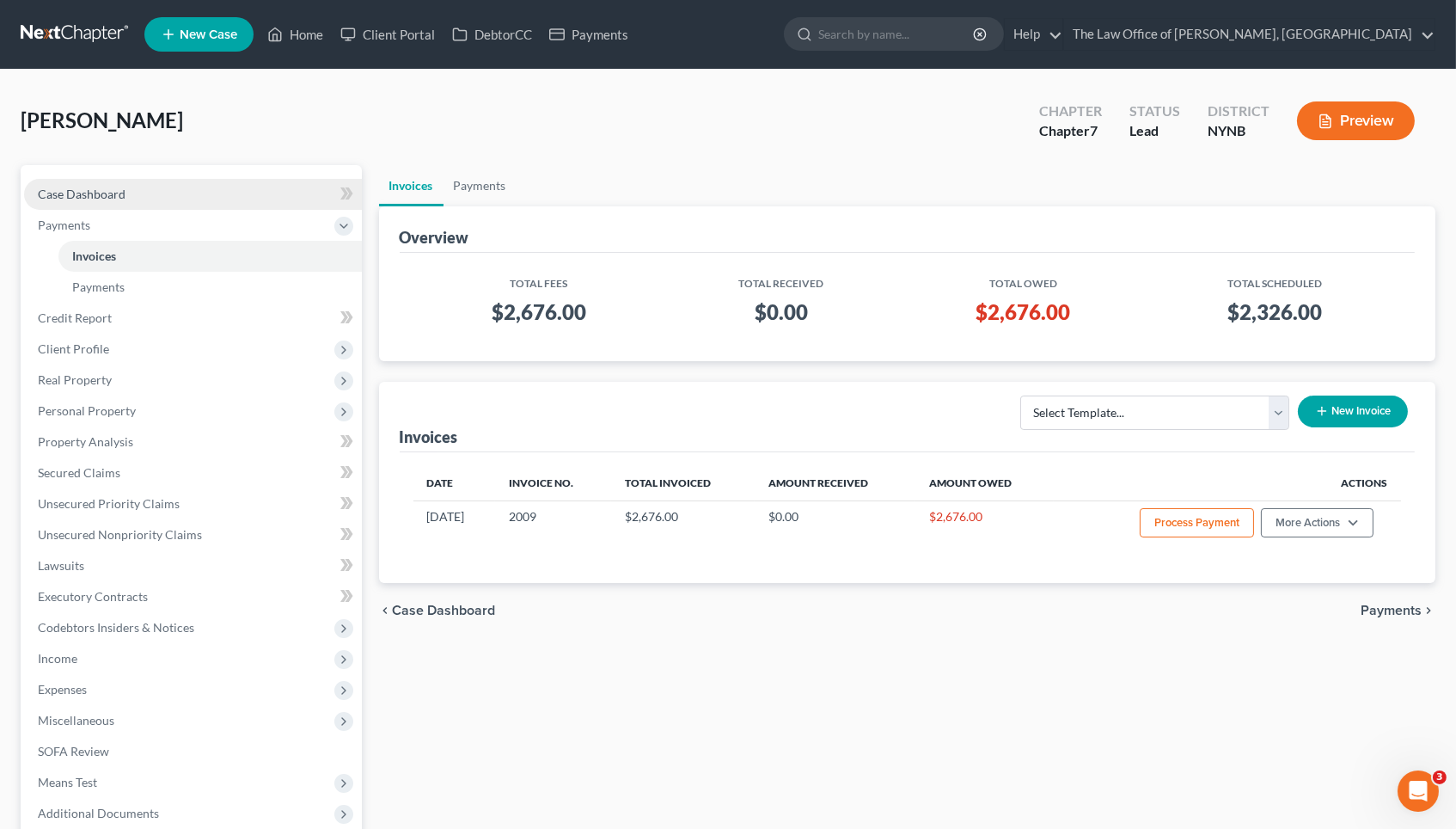
click at [117, 203] on link "Case Dashboard" at bounding box center [193, 194] width 338 height 31
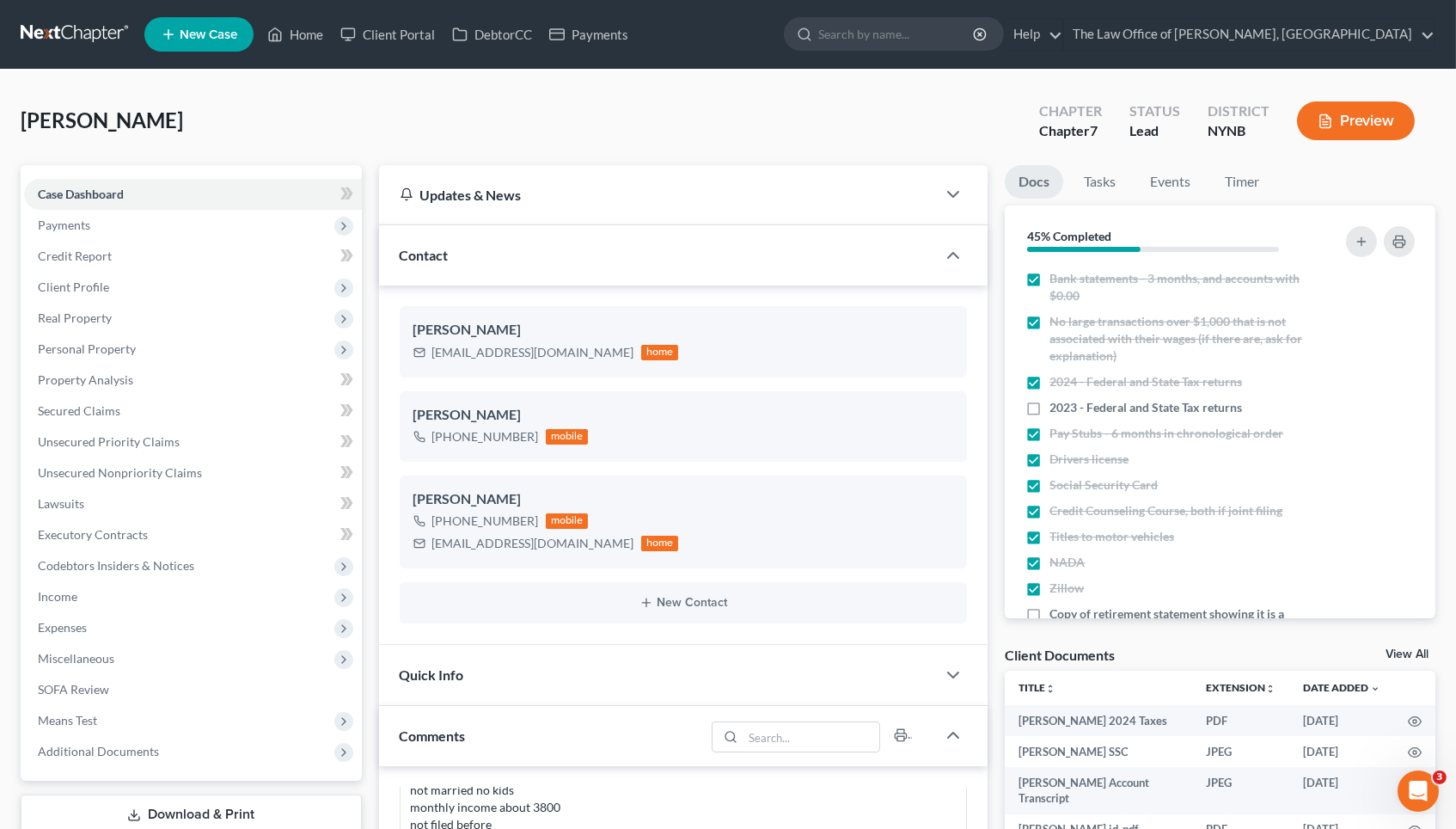
scroll to position [490, 0]
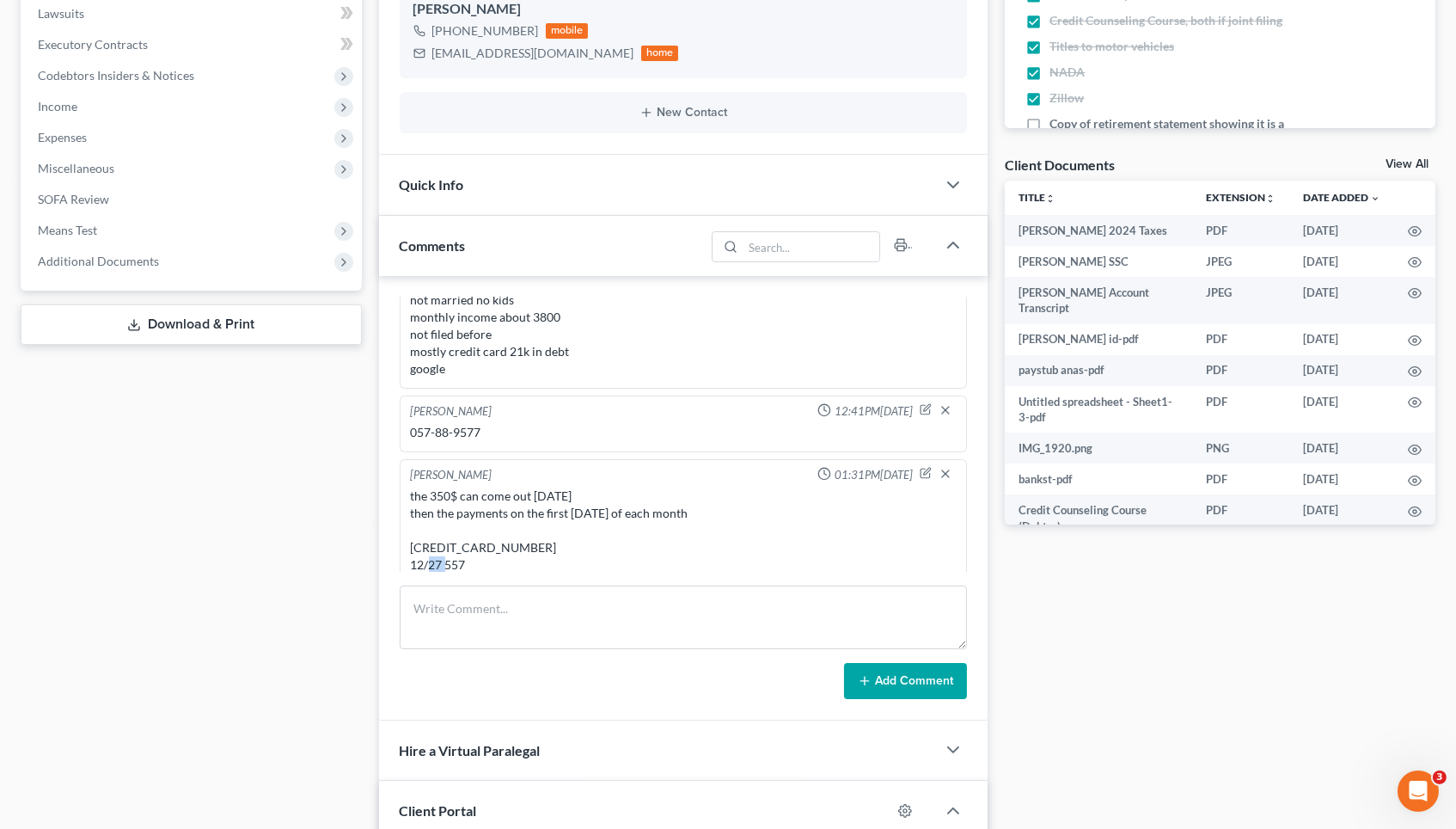
click at [541, 525] on div "the 350$ can come out [DATE] then the payments on the first [DATE] of each mont…" at bounding box center [683, 530] width 545 height 86
click at [545, 543] on div "the 350$ can come out [DATE] then the payments on the first [DATE] of each mont…" at bounding box center [683, 530] width 545 height 86
drag, startPoint x: 531, startPoint y: 528, endPoint x: 386, endPoint y: 528, distance: 145.0
click at [386, 528] on div "[PERSON_NAME] 12:24PM[DATE] no house financing a car 18k left not married no ki…" at bounding box center [684, 497] width 609 height 444
copy div "[CREDIT_CARD_NUMBER]"
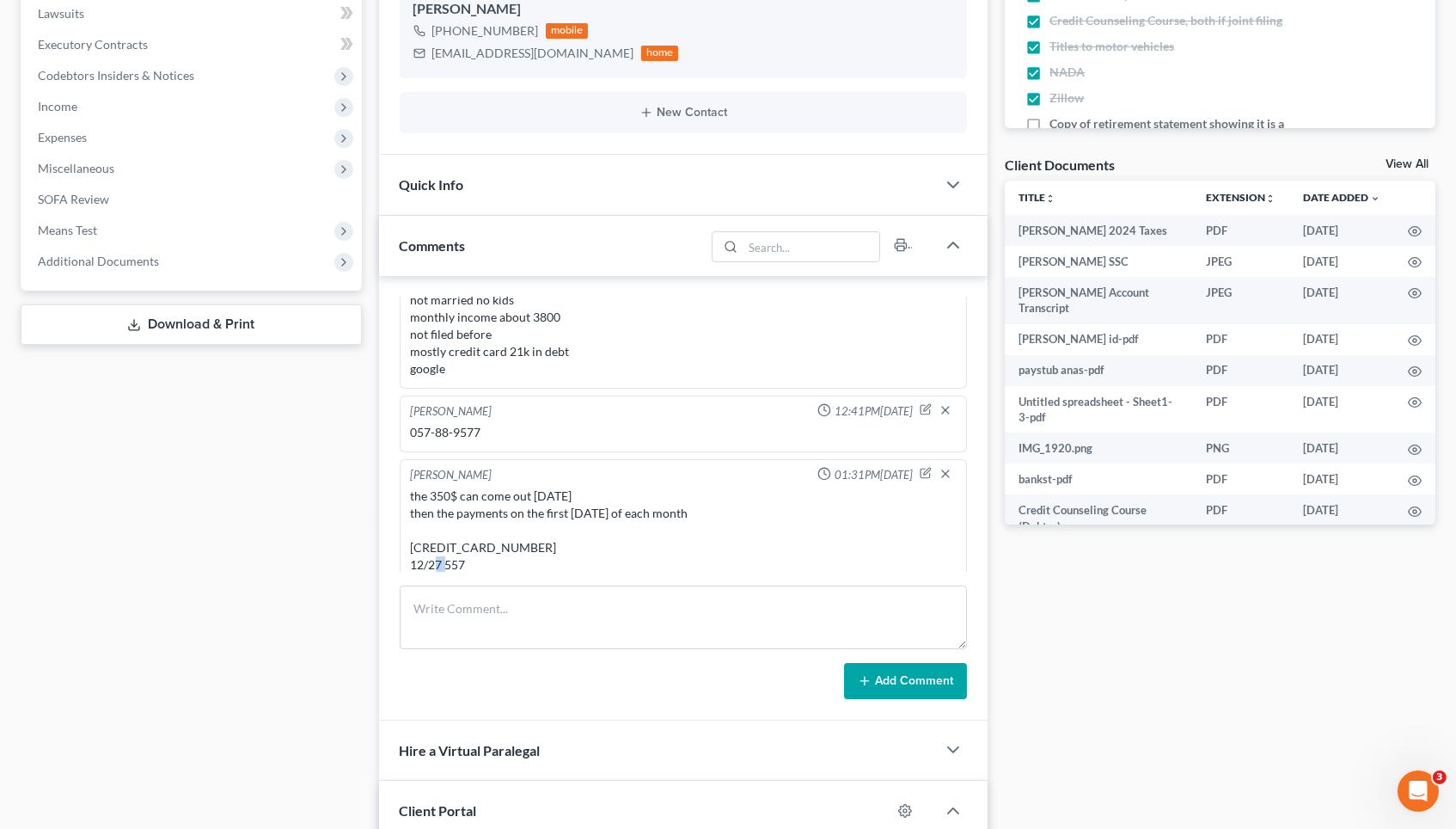
drag, startPoint x: 473, startPoint y: 546, endPoint x: 403, endPoint y: 545, distance: 70.0
click at [403, 545] on div "[PERSON_NAME] 01:31PM[DATE] the 350$ can come out [DATE] then the payments on t…" at bounding box center [683, 522] width 568 height 126
copy div "12/27 557"
drag, startPoint x: 528, startPoint y: 529, endPoint x: 397, endPoint y: 530, distance: 131.0
click at [399, 527] on div "[PERSON_NAME] 01:31PM[DATE] the 350$ can come out [DATE] then the payments on t…" at bounding box center [683, 522] width 568 height 126
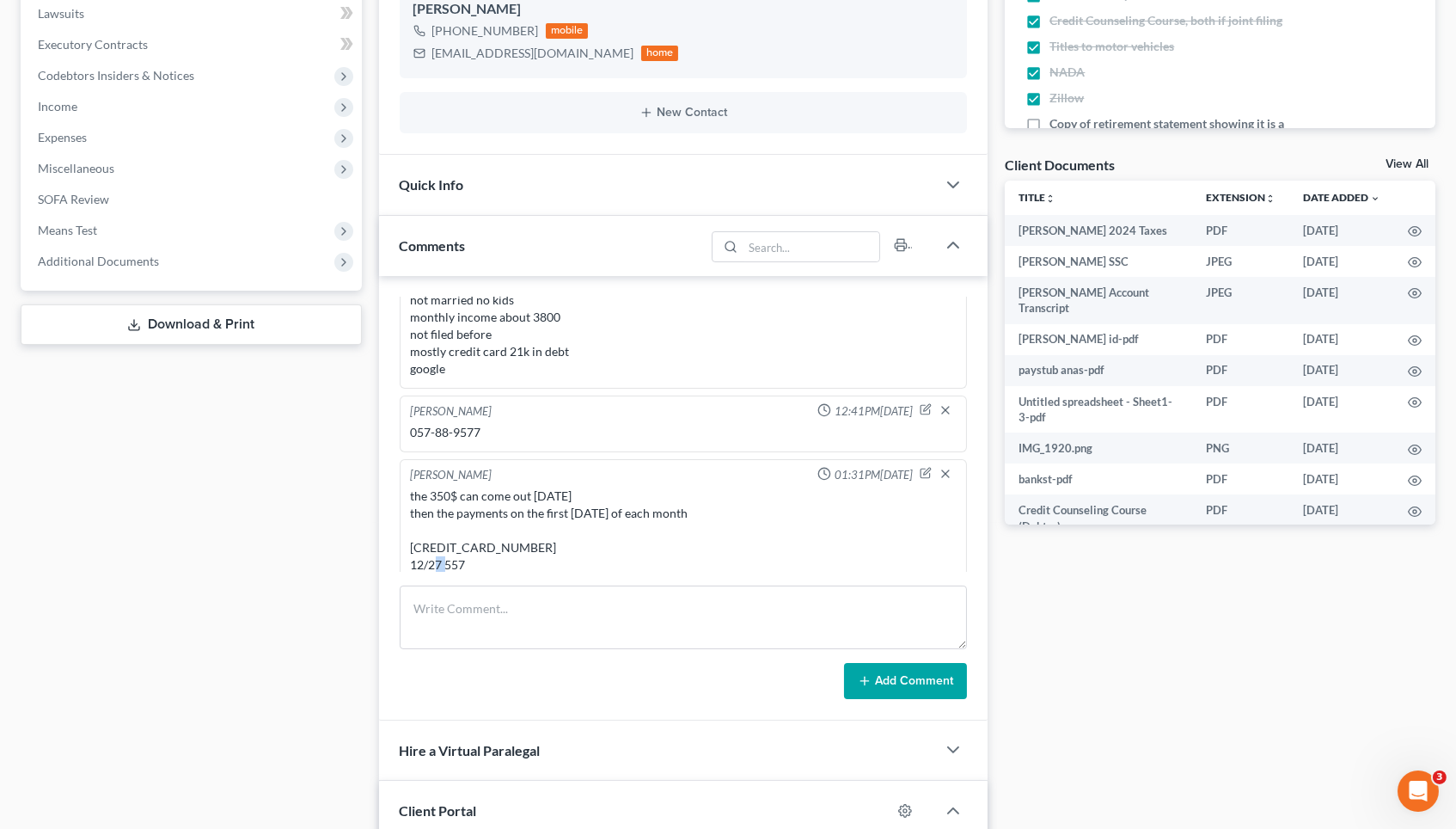
copy div "[CREDIT_CARD_NUMBER]"
